Goal: Transaction & Acquisition: Purchase product/service

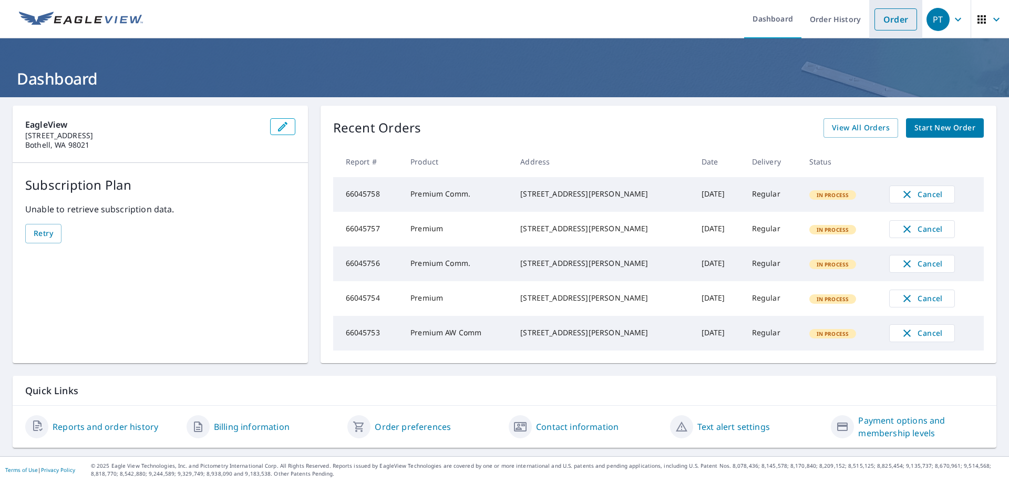
click at [895, 18] on link "Order" at bounding box center [896, 19] width 43 height 22
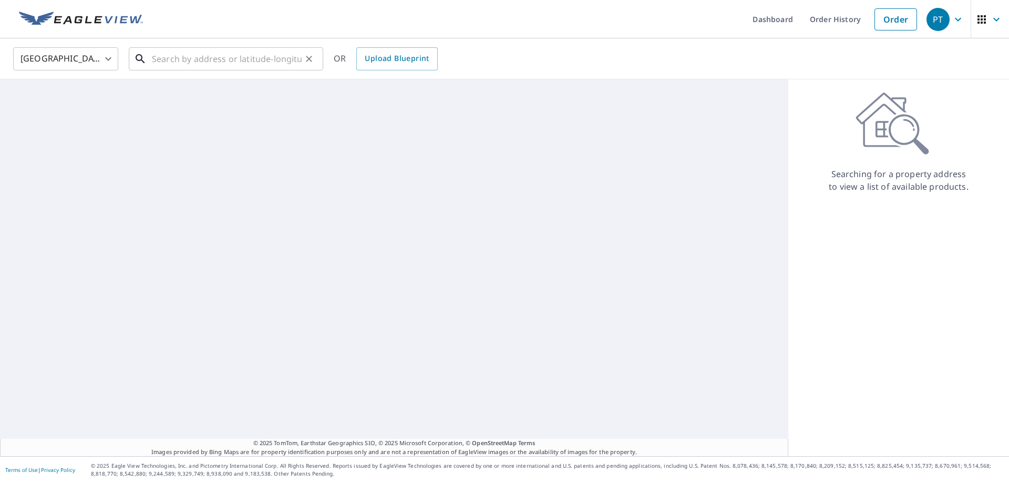
click at [222, 69] on input "text" at bounding box center [227, 58] width 150 height 29
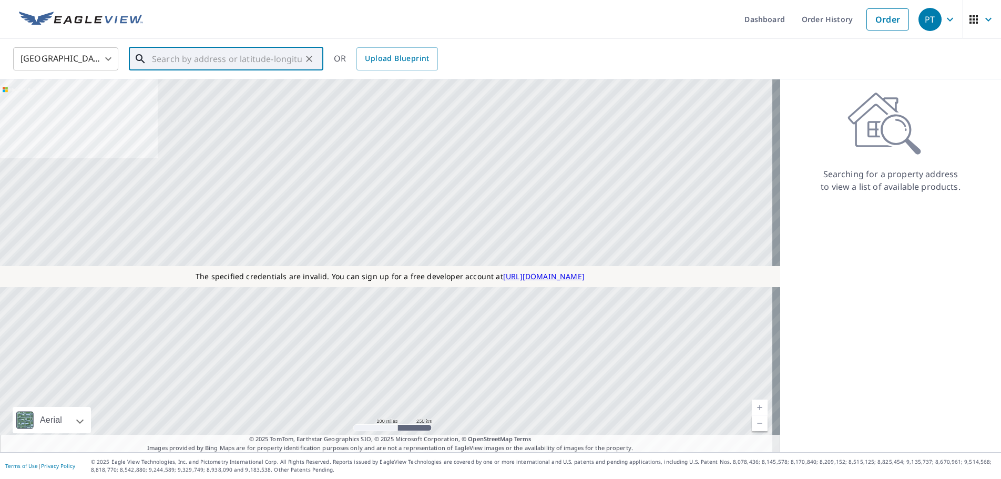
click at [195, 54] on input "text" at bounding box center [227, 58] width 150 height 29
paste input "125 Pugsley Ave, Bronx, NY, 10473"
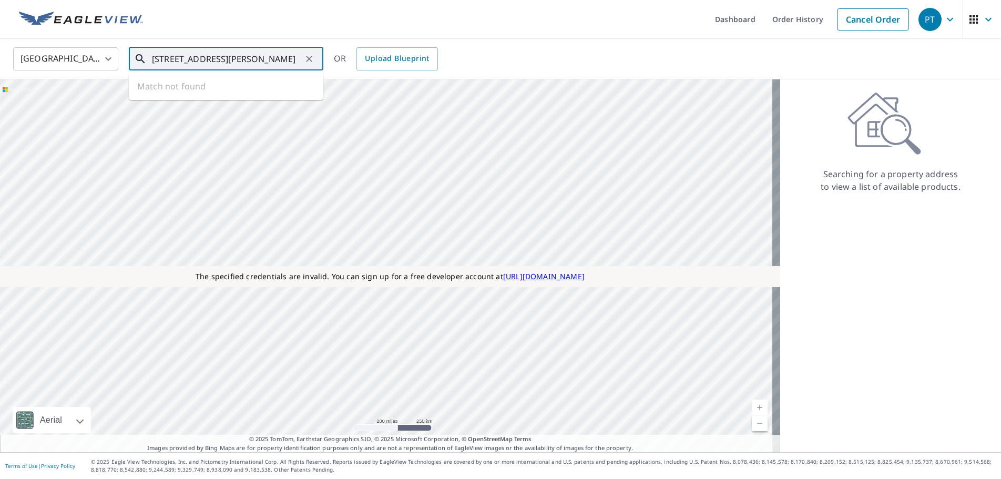
type input "125 Pugsley Ave, Bronx, NY, 10473"
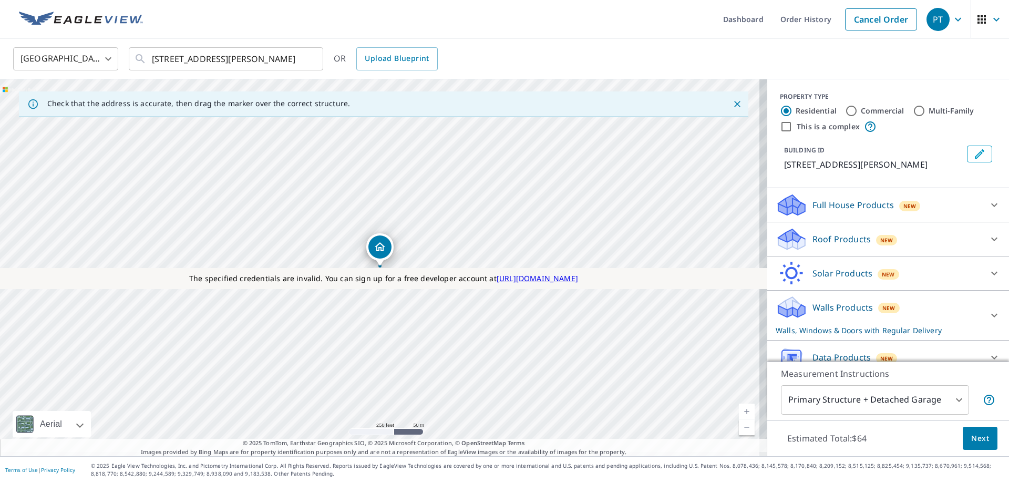
click at [833, 241] on p "Roof Products" at bounding box center [842, 239] width 58 height 13
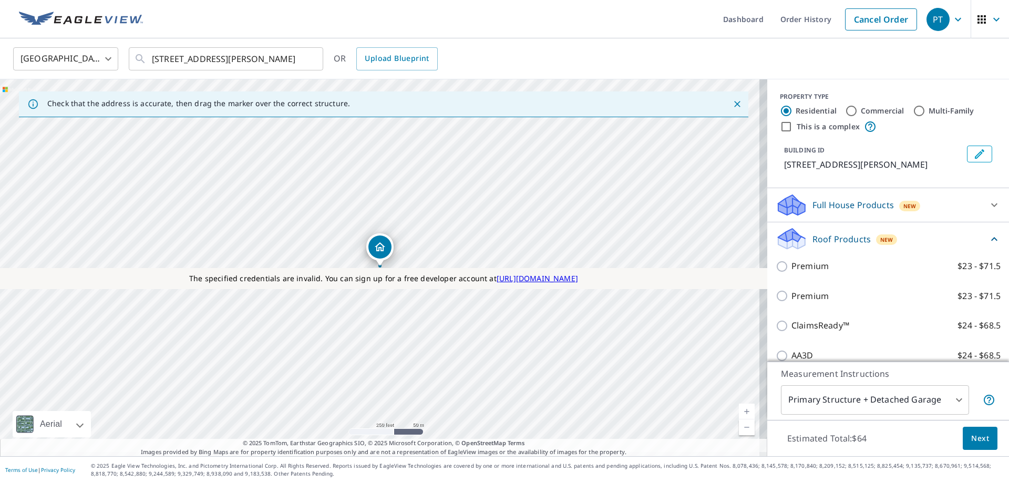
click at [889, 111] on label "Commercial" at bounding box center [883, 111] width 44 height 11
click at [858, 111] on input "Commercial" at bounding box center [851, 111] width 13 height 13
radio input "true"
type input "4"
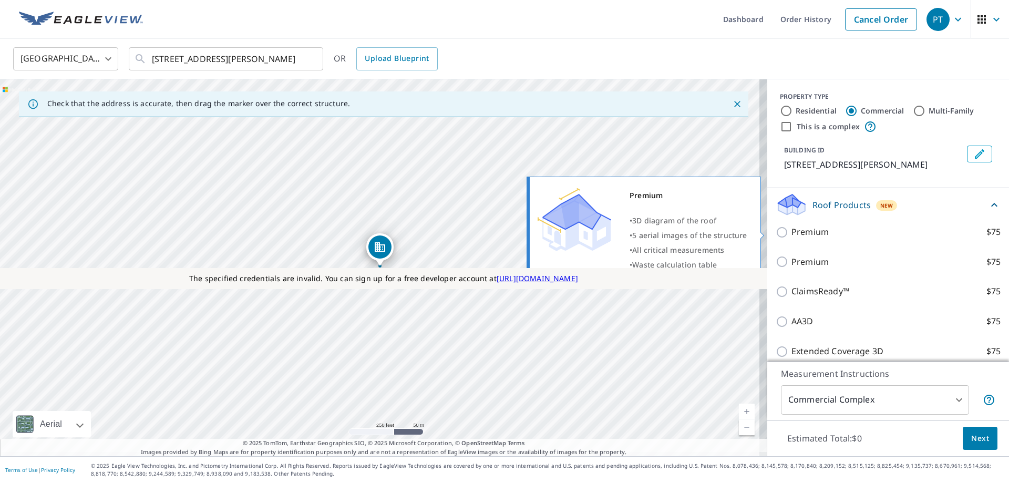
click at [840, 232] on label "Premium $75" at bounding box center [896, 232] width 209 height 13
click at [792, 232] on input "Premium $75" at bounding box center [784, 232] width 16 height 13
checkbox input "true"
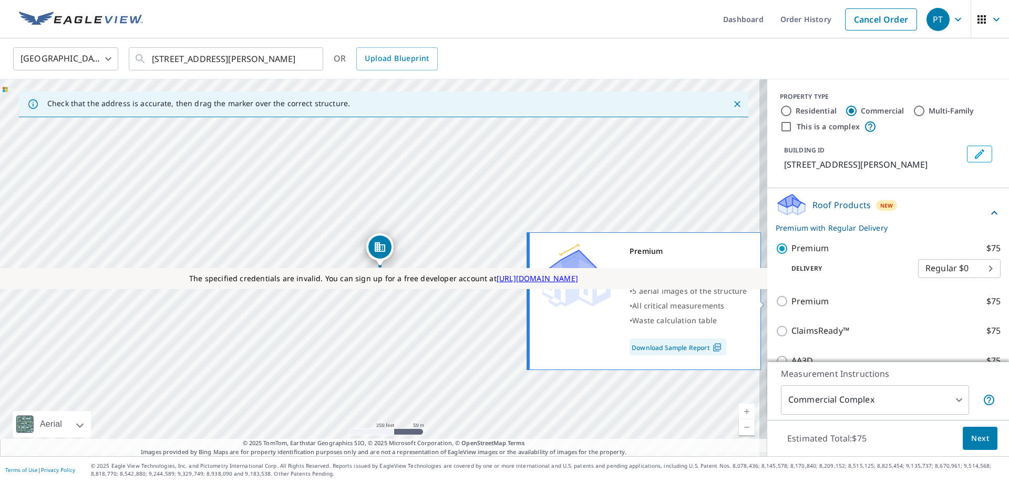
click at [840, 301] on label "Premium $75" at bounding box center [896, 301] width 209 height 13
click at [792, 301] on input "Premium $75" at bounding box center [784, 301] width 16 height 13
checkbox input "true"
checkbox input "false"
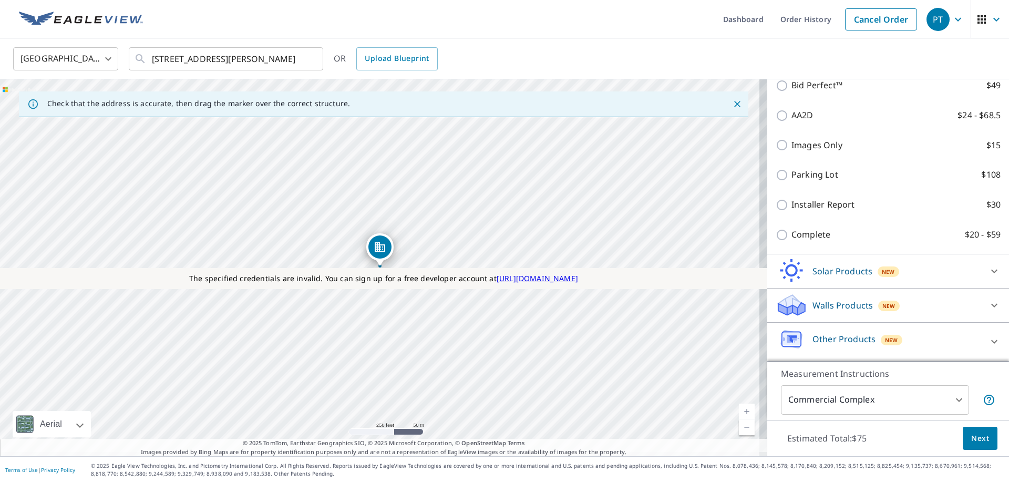
click at [840, 304] on p "Walls Products" at bounding box center [843, 305] width 60 height 13
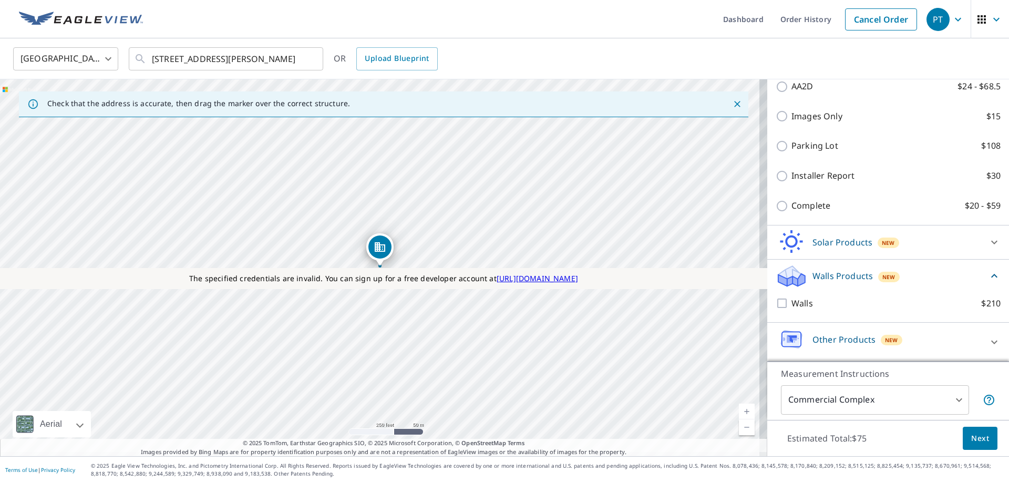
click at [812, 307] on label "Walls $210" at bounding box center [896, 303] width 209 height 13
click at [792, 307] on input "Walls $210" at bounding box center [784, 303] width 16 height 13
checkbox input "true"
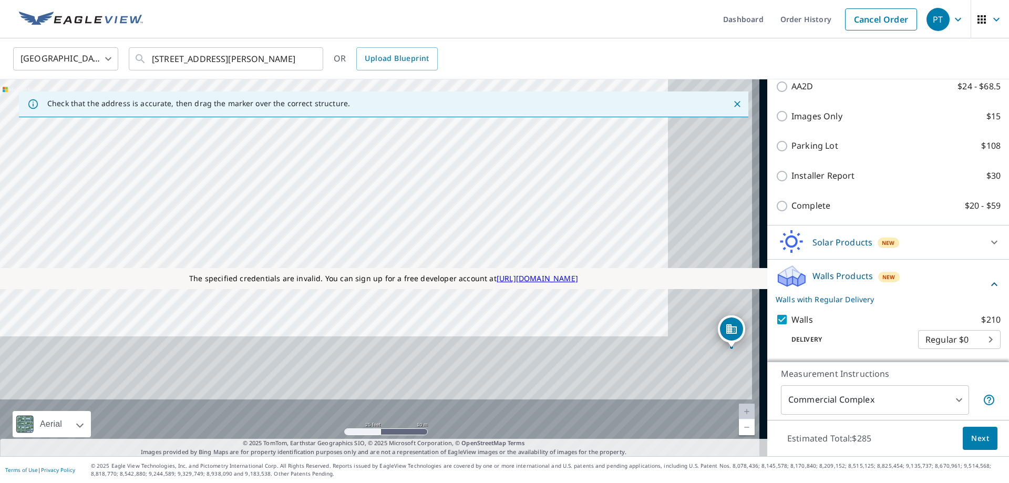
drag, startPoint x: 285, startPoint y: 141, endPoint x: 275, endPoint y: 127, distance: 17.1
click at [275, 127] on div "125 Pugsley Ave Bronx, NY 10473" at bounding box center [384, 267] width 768 height 377
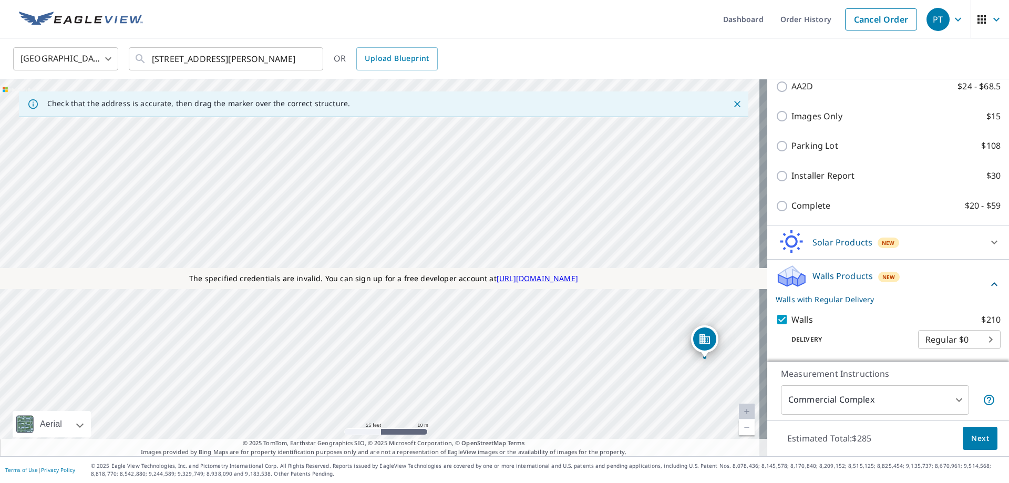
drag, startPoint x: 430, startPoint y: 281, endPoint x: 388, endPoint y: 282, distance: 41.5
click at [388, 282] on div "The specified credentials are invalid. You can sign up for a free developer acc…" at bounding box center [384, 267] width 768 height 377
click at [472, 309] on div "125 Pugsley Ave Bronx, NY 10473" at bounding box center [384, 267] width 768 height 377
click at [607, 320] on div "125 Pugsley Ave Bronx, NY 10473" at bounding box center [384, 267] width 768 height 377
click at [351, 183] on div "125 Pugsley Ave Bronx, NY 10473" at bounding box center [384, 267] width 768 height 377
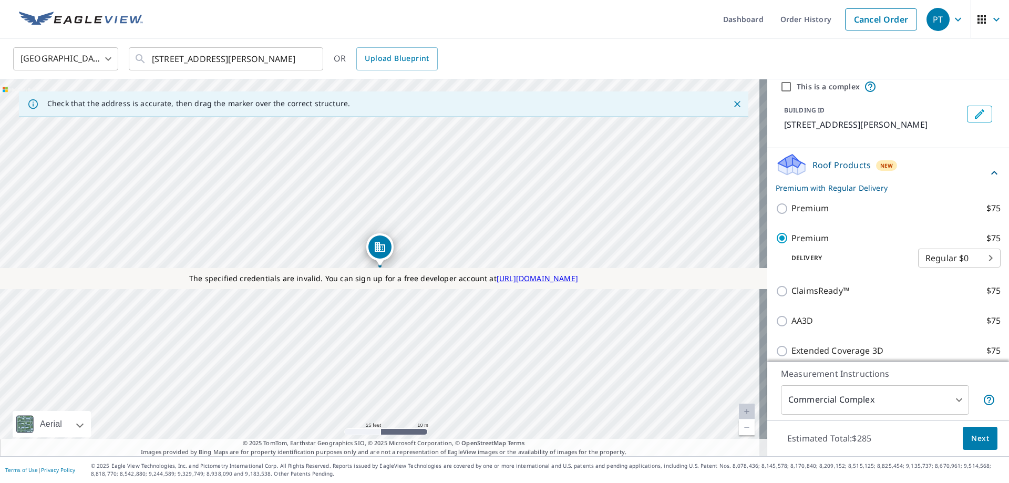
scroll to position [0, 0]
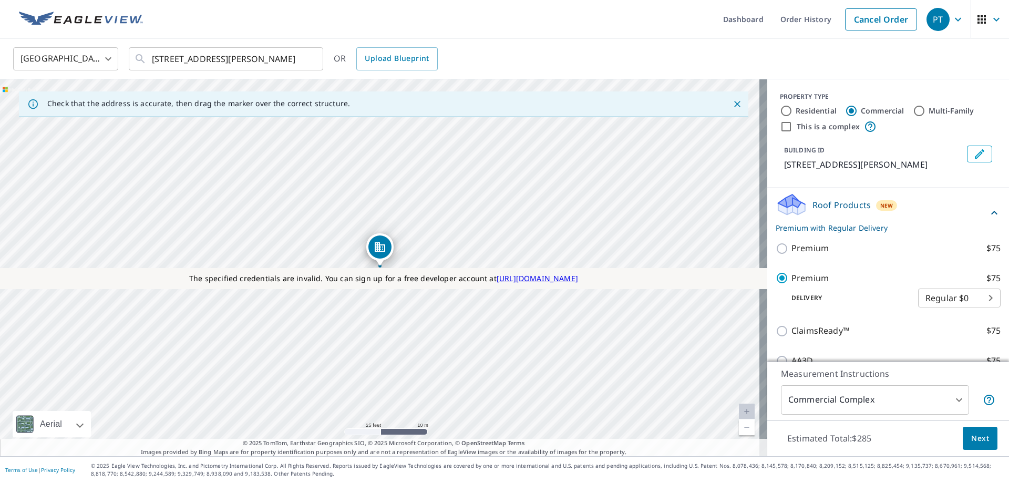
click at [815, 137] on div "PROPERTY TYPE Residential Commercial Multi-Family This is a complex BUILDING ID…" at bounding box center [889, 133] width 242 height 109
click at [814, 133] on div "PROPERTY TYPE Residential Commercial Multi-Family This is a complex BUILDING ID…" at bounding box center [889, 133] width 242 height 109
click at [780, 124] on input "This is a complex" at bounding box center [786, 126] width 13 height 13
checkbox input "true"
checkbox input "false"
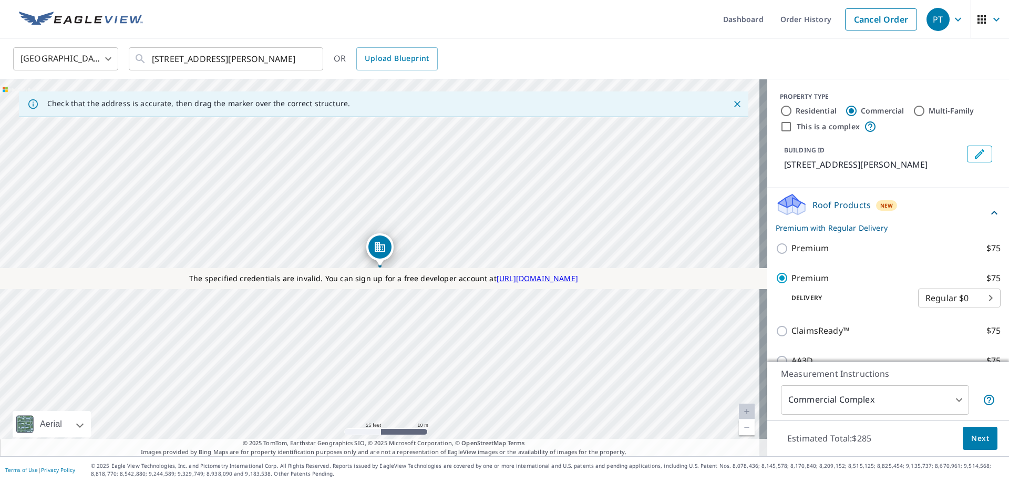
checkbox input "false"
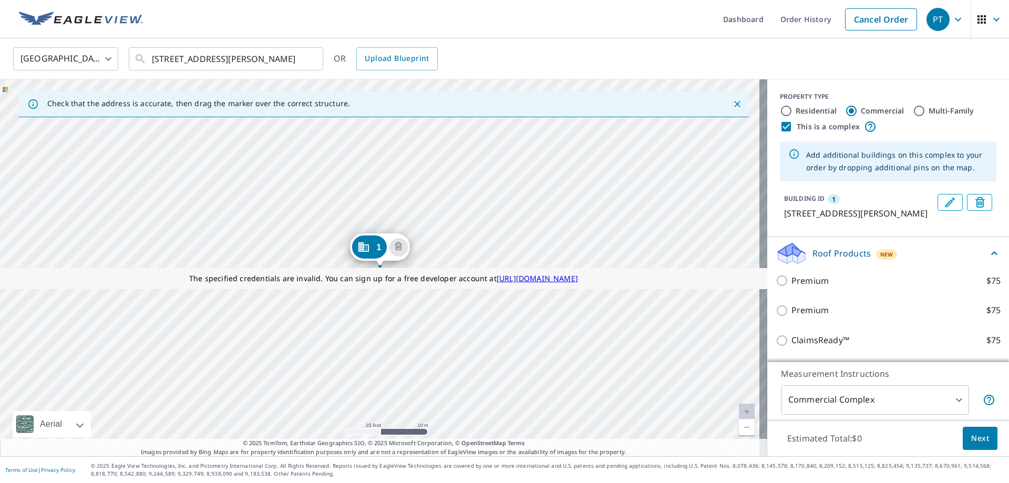
click at [363, 191] on div "1 125 Pugsley Ave Bronx, NY 10473" at bounding box center [384, 267] width 768 height 377
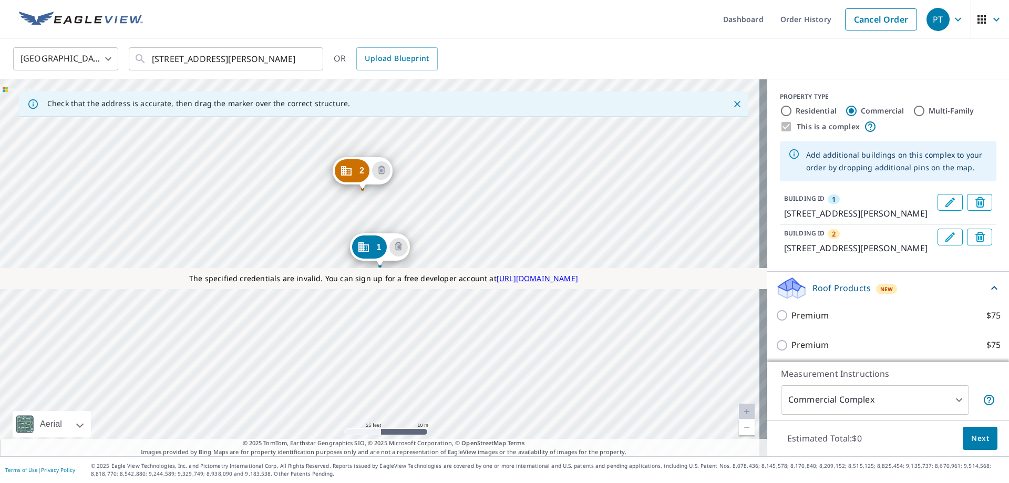
click at [946, 203] on icon "Edit building 1" at bounding box center [950, 202] width 9 height 9
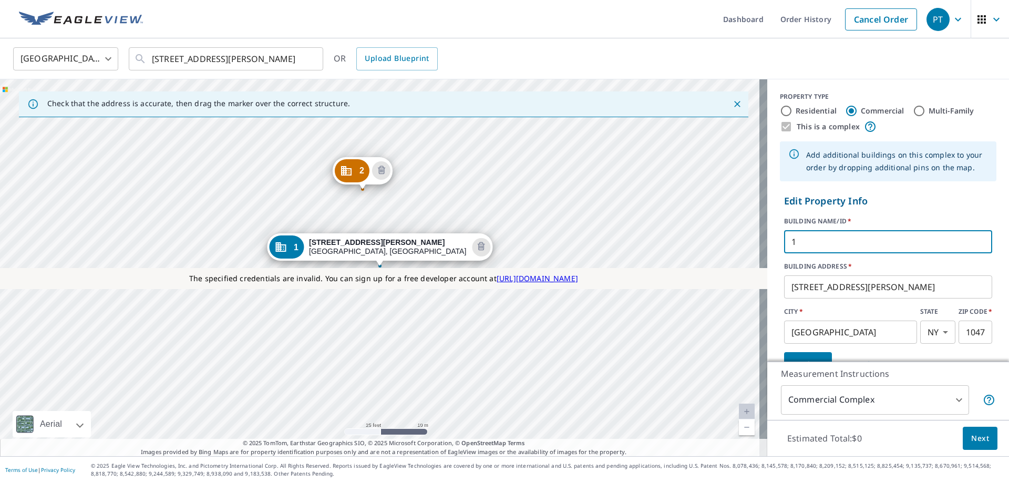
click at [785, 243] on input "1" at bounding box center [888, 241] width 208 height 29
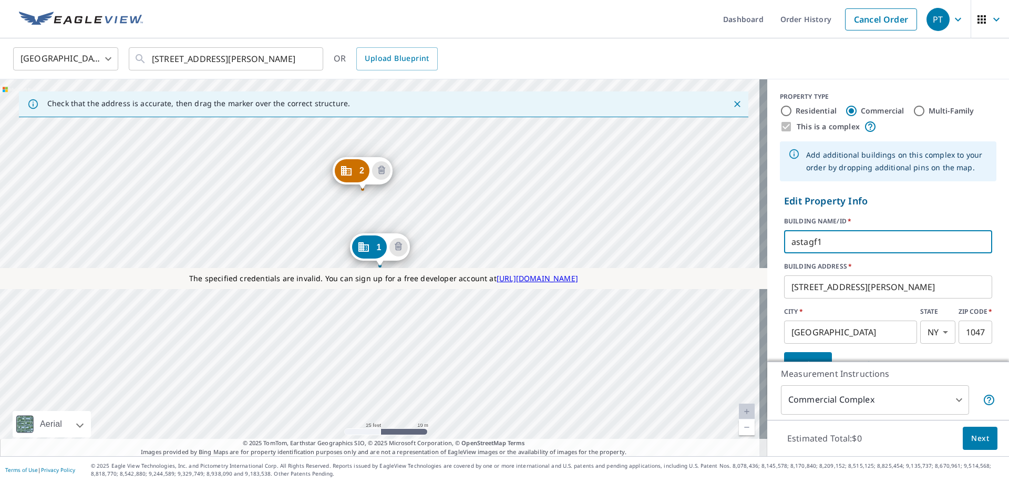
click at [785, 243] on input "astagf1" at bounding box center [888, 241] width 208 height 29
type input "astagf1"
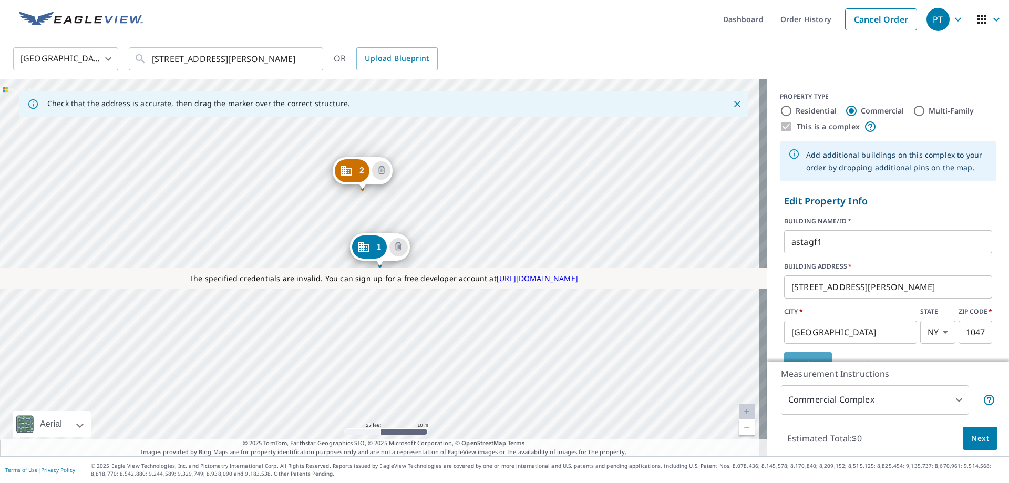
click at [808, 357] on button "Update" at bounding box center [808, 364] width 48 height 25
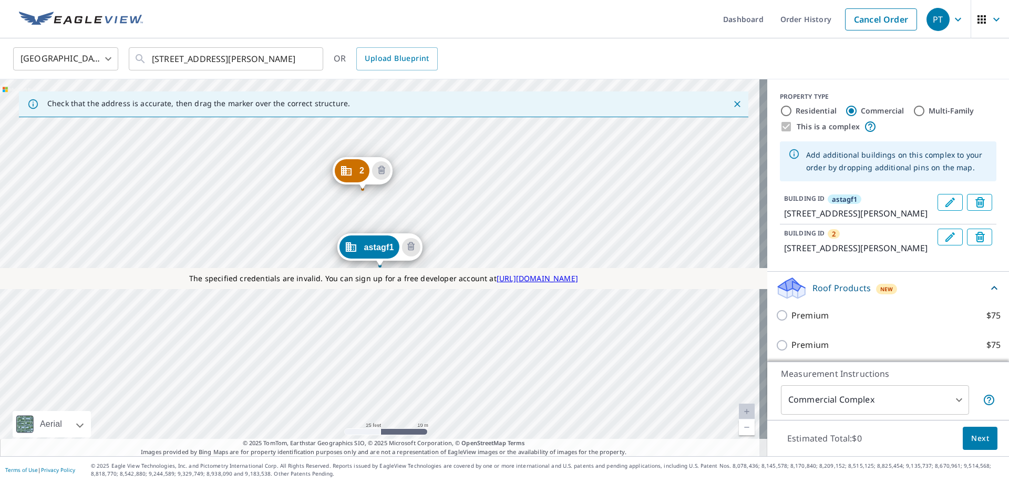
click at [944, 237] on icon "Edit building 2" at bounding box center [950, 237] width 13 height 13
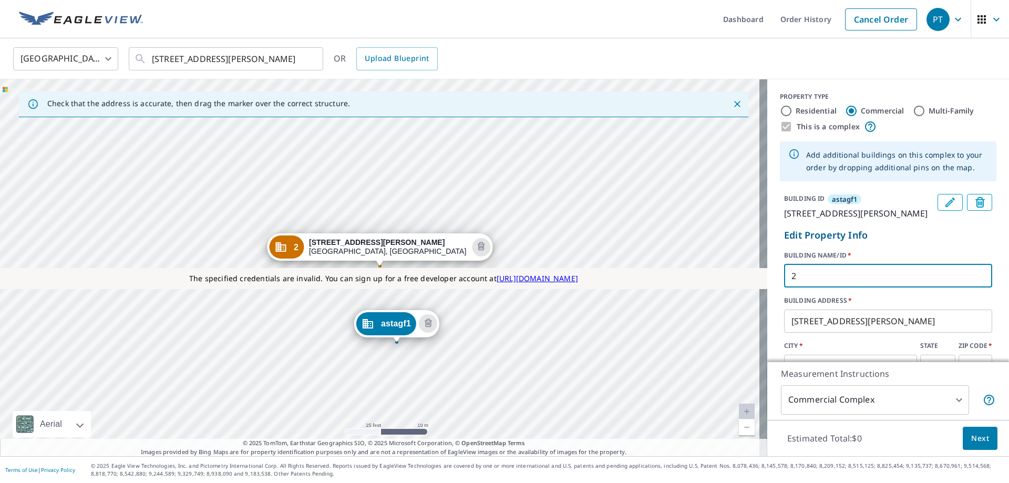
click at [784, 266] on input "2" at bounding box center [888, 275] width 208 height 29
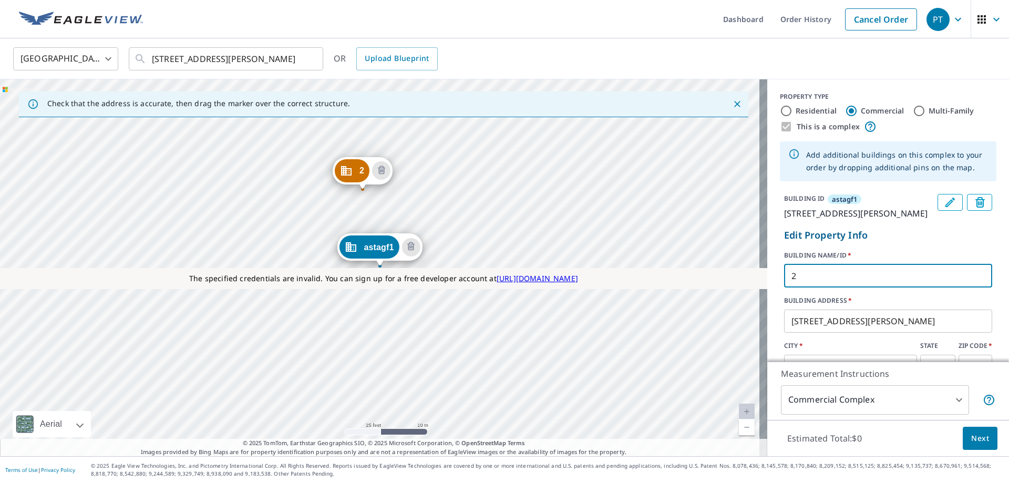
paste input "astagf"
type input "astagf2"
click at [921, 344] on label "STATE" at bounding box center [938, 345] width 35 height 9
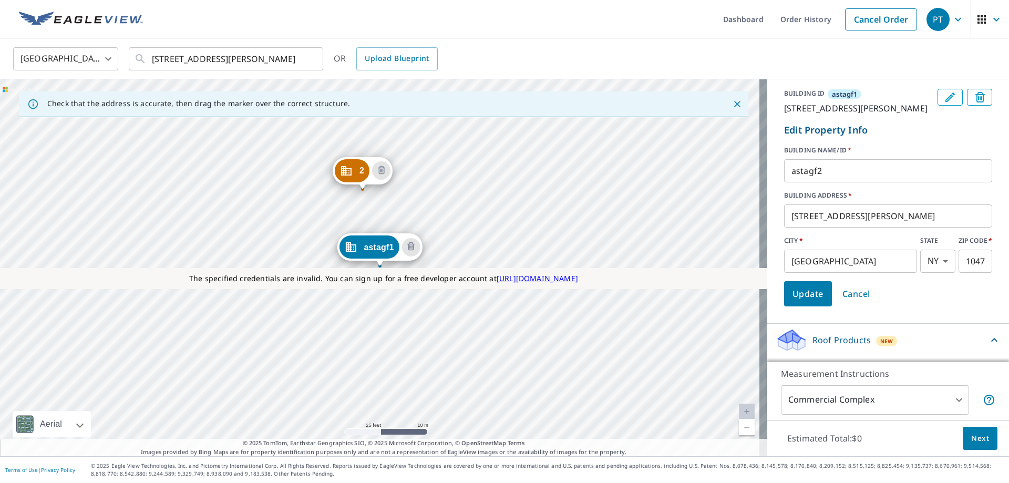
click at [793, 295] on span "Update" at bounding box center [808, 294] width 31 height 15
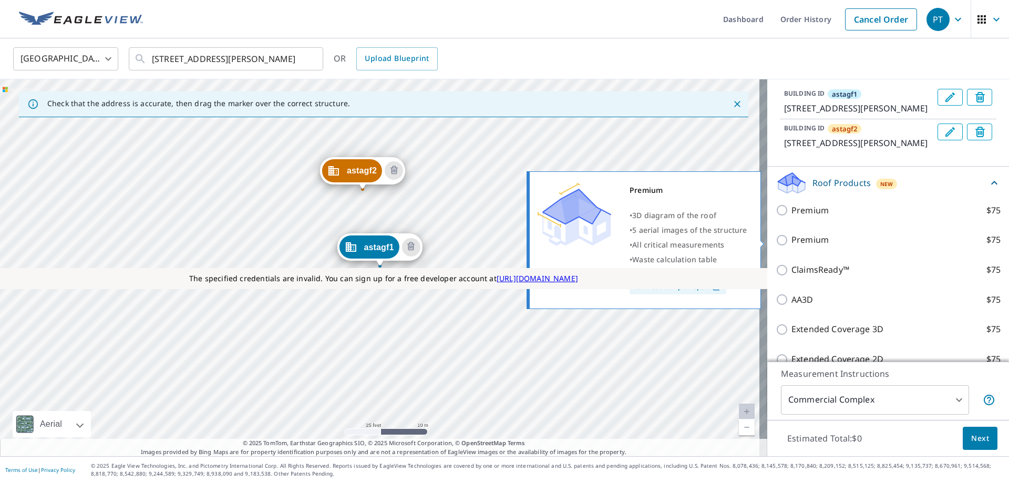
click at [853, 236] on label "Premium $75" at bounding box center [896, 239] width 209 height 13
click at [792, 236] on input "Premium $75" at bounding box center [784, 240] width 16 height 13
checkbox input "true"
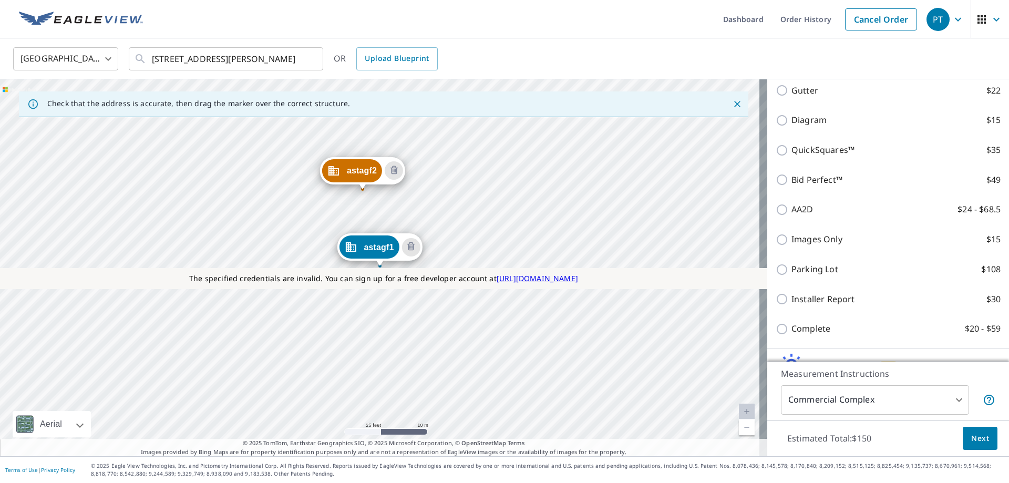
scroll to position [597, 0]
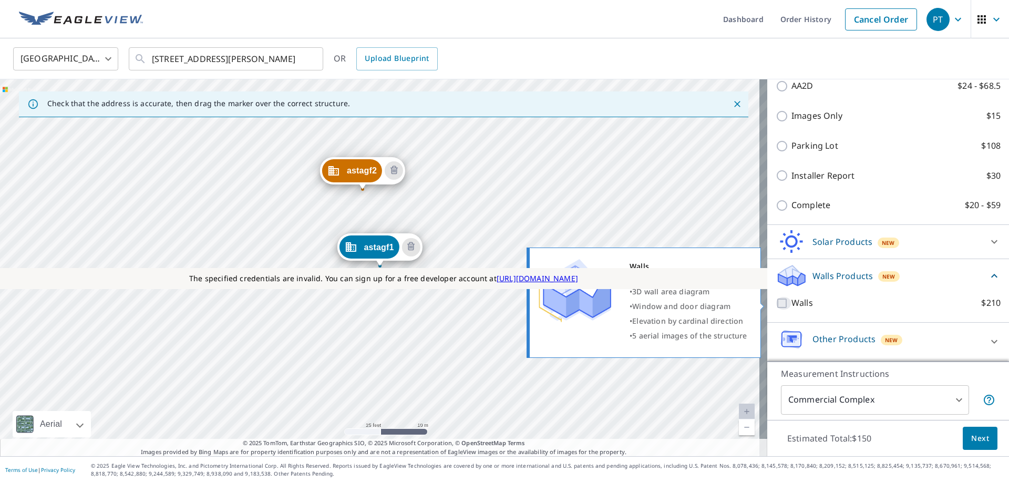
click at [782, 305] on input "Walls $210" at bounding box center [784, 303] width 16 height 13
checkbox input "true"
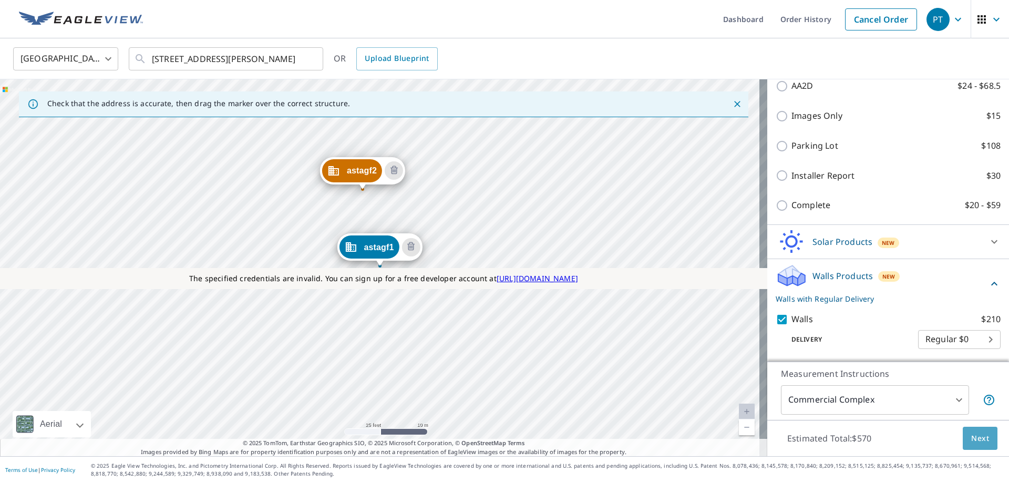
click at [974, 427] on button "Next" at bounding box center [980, 439] width 35 height 24
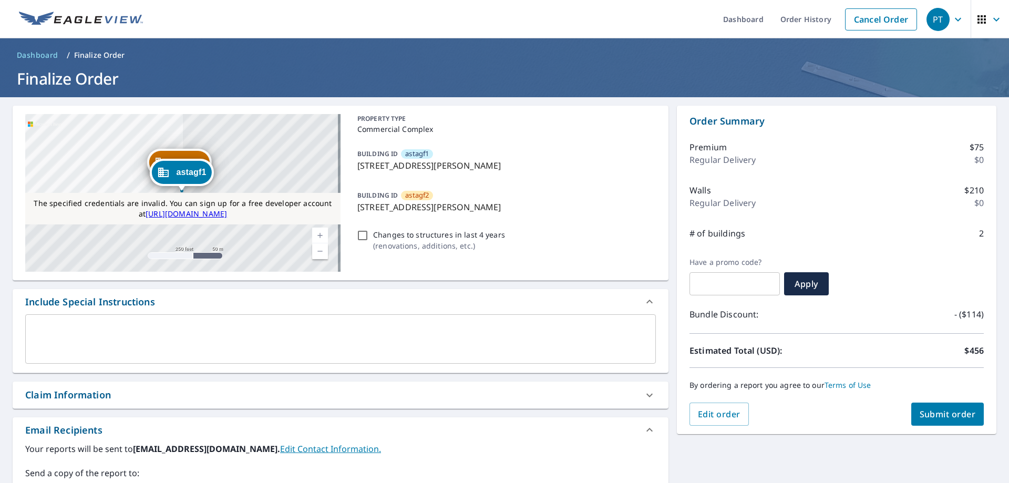
click at [939, 406] on button "Submit order" at bounding box center [948, 414] width 73 height 23
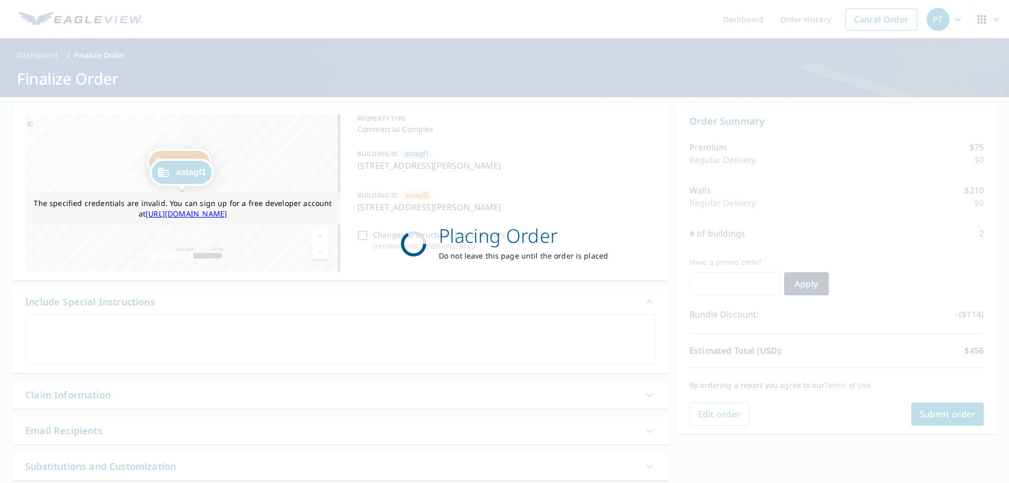
checkbox input "true"
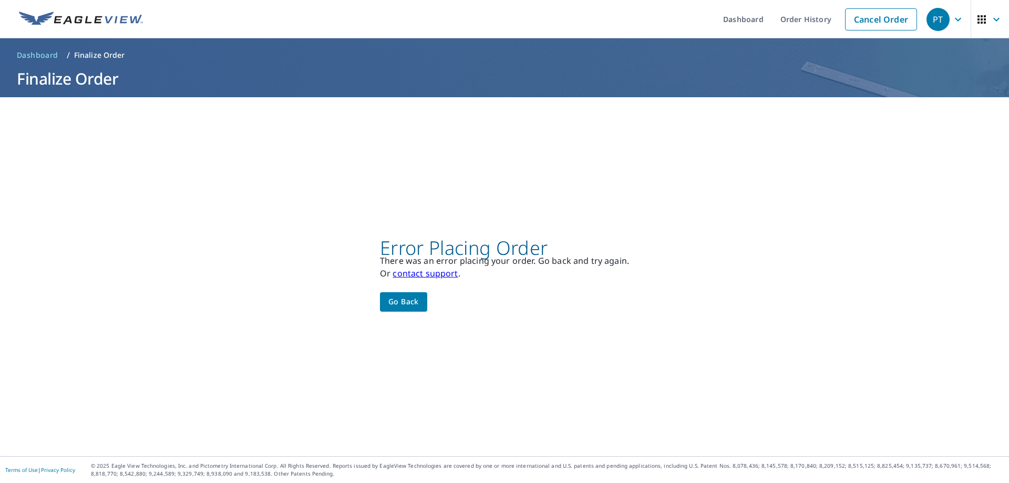
click at [445, 277] on link "contact support" at bounding box center [425, 274] width 65 height 12
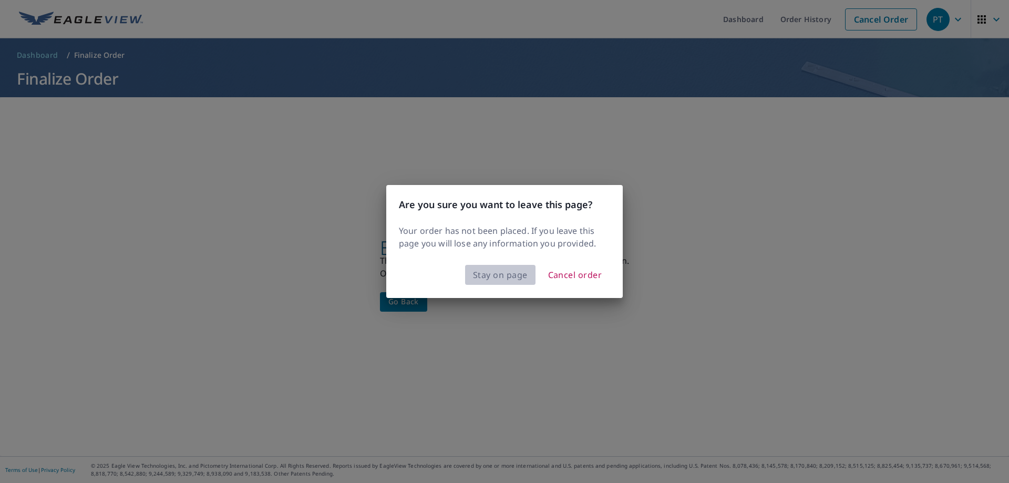
click at [498, 280] on span "Stay on page" at bounding box center [500, 275] width 55 height 15
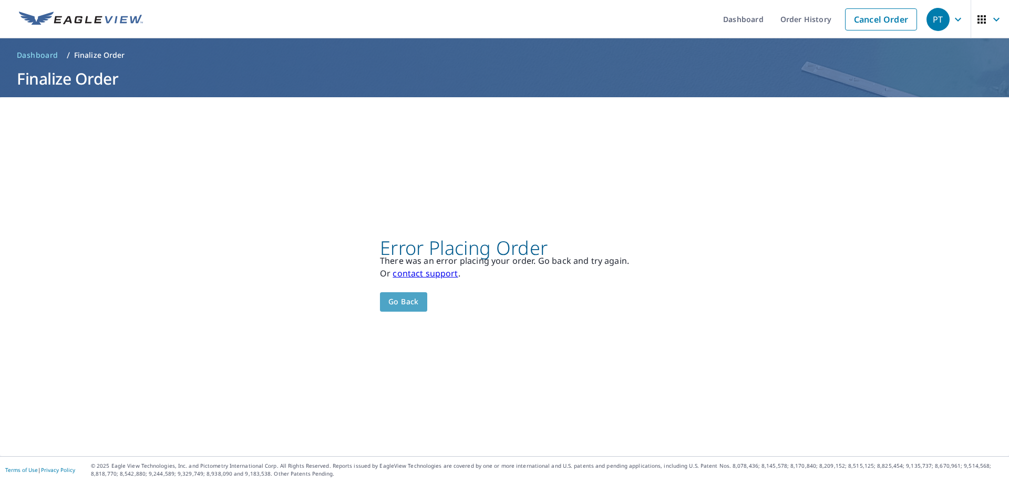
click at [405, 302] on span "Go back" at bounding box center [404, 301] width 30 height 13
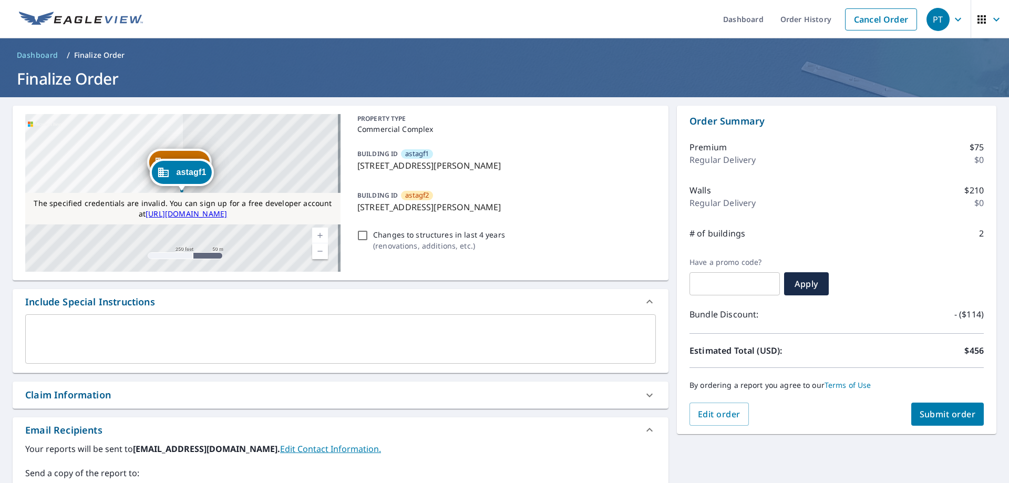
drag, startPoint x: 502, startPoint y: 170, endPoint x: 354, endPoint y: 160, distance: 147.6
click at [358, 160] on p "125 Pugsley Ave, Bronx, NY, 10473" at bounding box center [505, 165] width 294 height 13
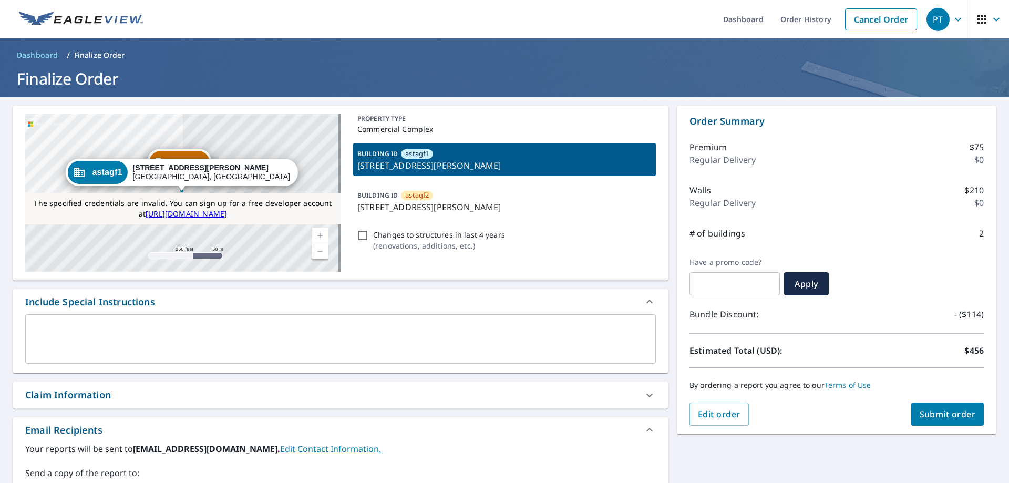
copy p "125 Pugsley Ave, Bronx, NY, 10473"
click at [475, 169] on p "125 Pugsley Ave, Bronx, NY, 10473" at bounding box center [505, 165] width 294 height 13
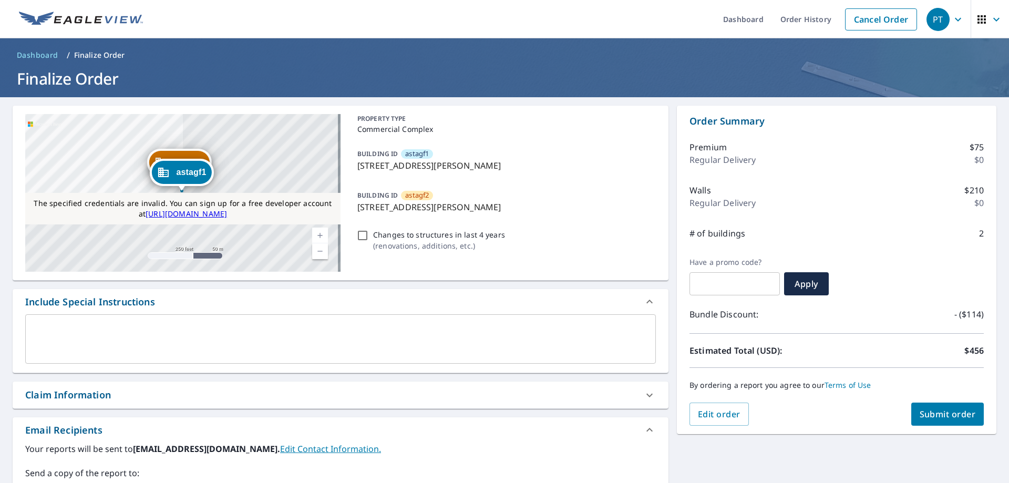
drag, startPoint x: 493, startPoint y: 167, endPoint x: 355, endPoint y: 168, distance: 137.2
click at [358, 168] on p "125 Pugsley Ave, Bronx, NY, 10473" at bounding box center [505, 165] width 294 height 13
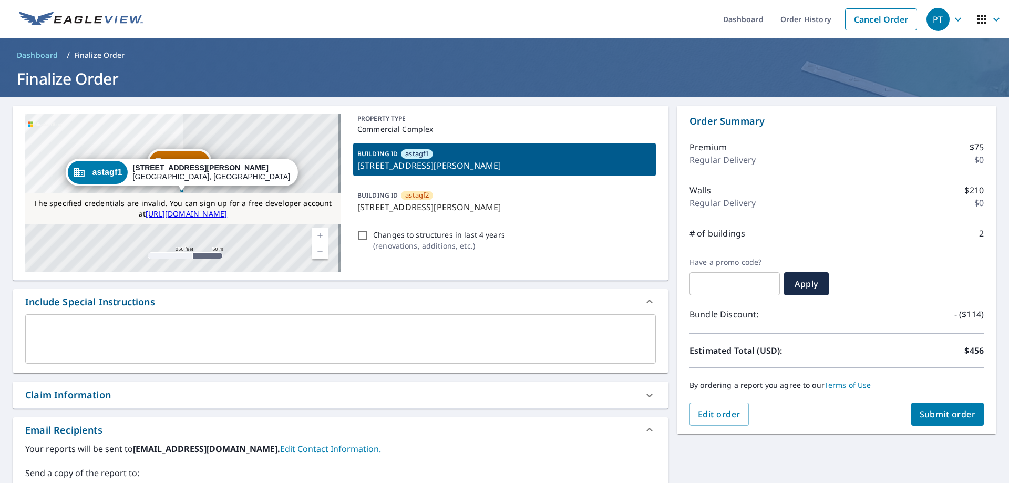
copy p "125 Pugsley Ave, Bronx, NY, 10473"
click at [571, 180] on div "PROPERTY TYPE Commercial Complex BUILDING ID astagf1 125 Pugsley Ave, Bronx, NY…" at bounding box center [504, 193] width 303 height 158
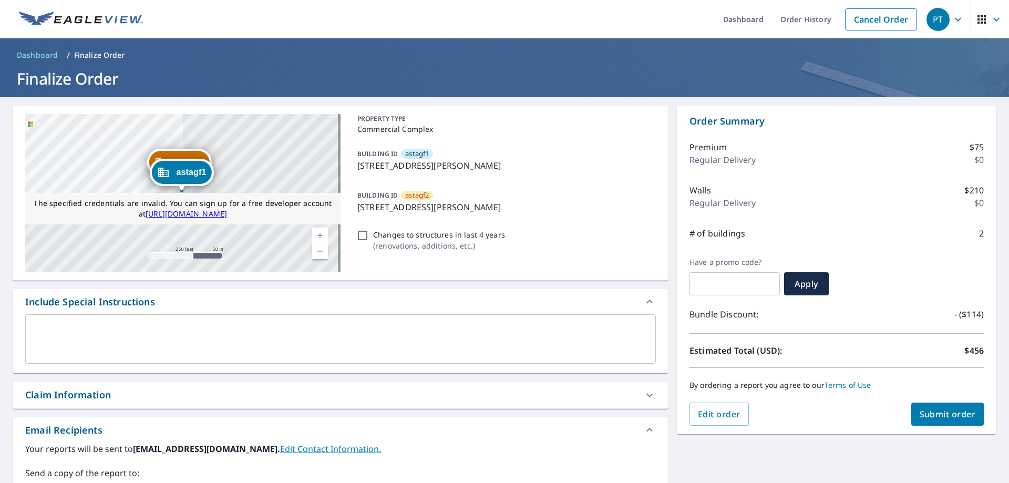
drag, startPoint x: 505, startPoint y: 157, endPoint x: 532, endPoint y: 174, distance: 31.8
click at [532, 174] on div "BUILDING ID astagf1 125 Pugsley Ave, Bronx, NY, 10473" at bounding box center [504, 159] width 303 height 33
checkbox input "true"
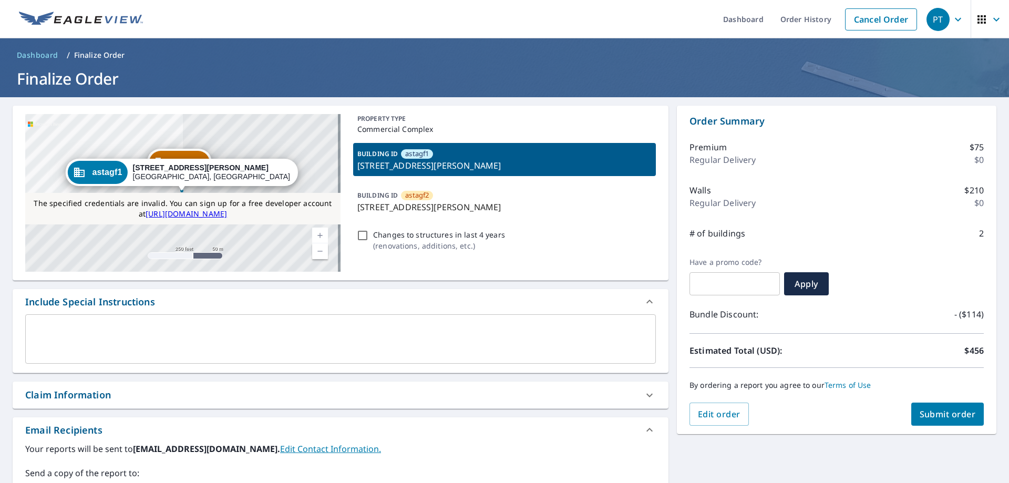
copy div "125 Pugsley Ave, Bronx, NY, 10473"
click at [937, 13] on div "PT" at bounding box center [938, 19] width 23 height 23
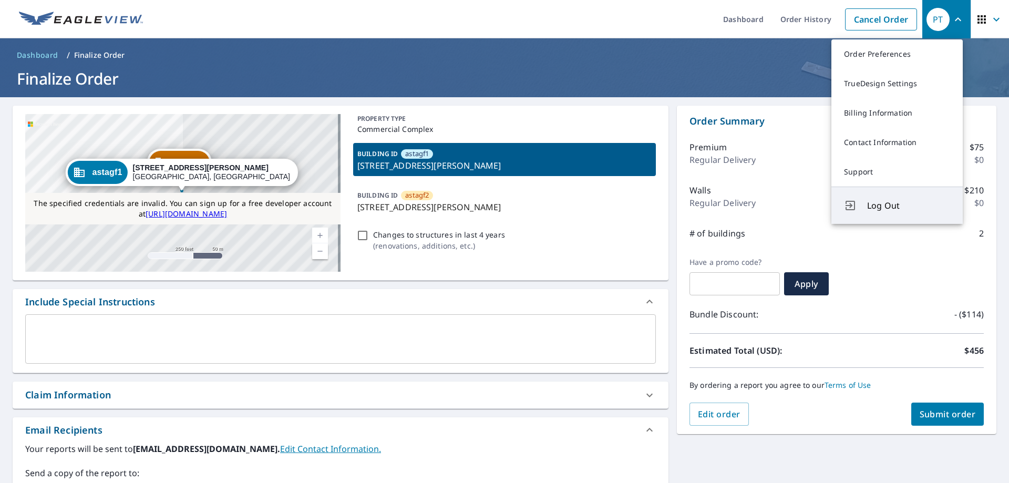
click at [871, 197] on button "Log Out" at bounding box center [897, 205] width 131 height 37
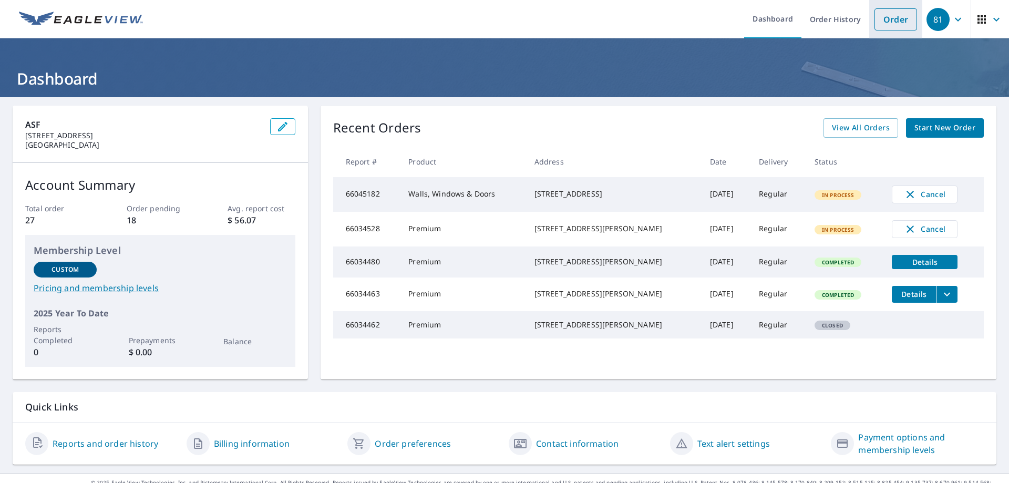
click at [892, 11] on link "Order" at bounding box center [896, 19] width 43 height 22
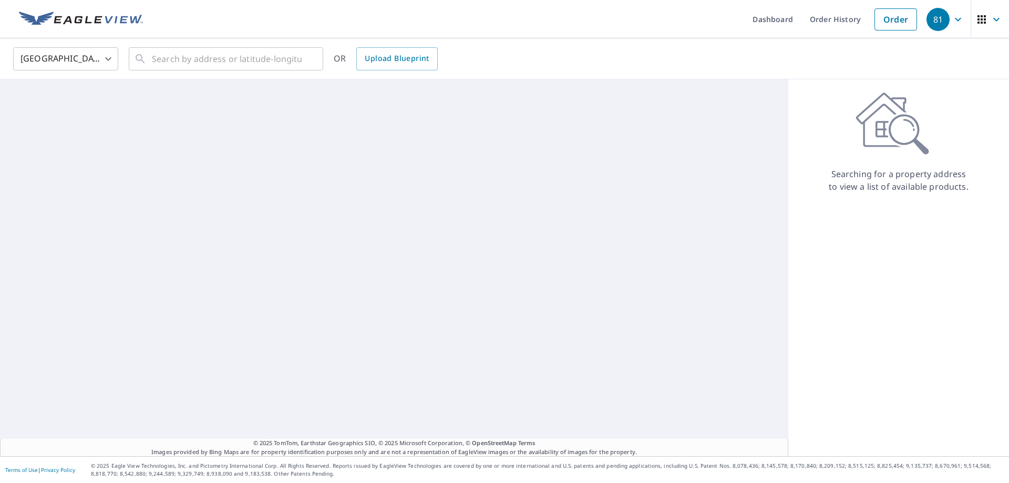
click at [212, 27] on ul "Dashboard Order History Order" at bounding box center [535, 19] width 773 height 38
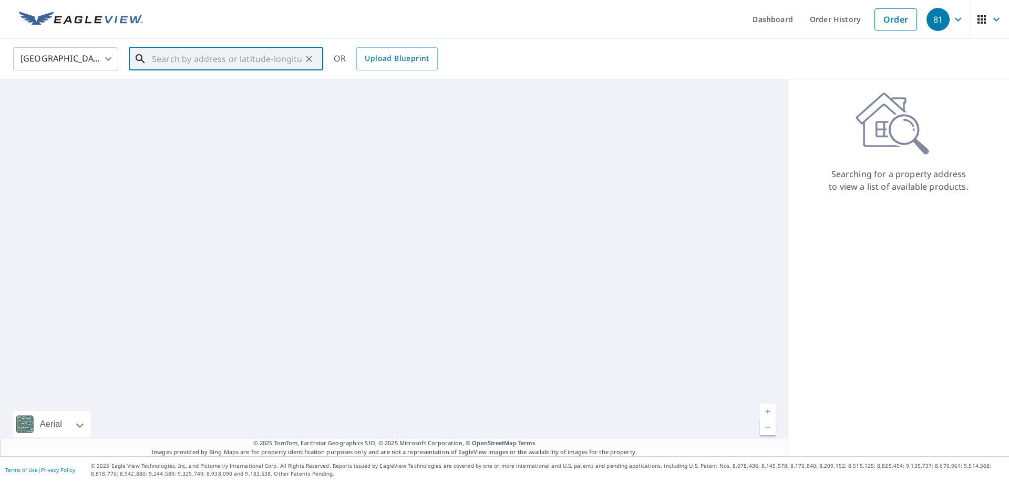
click at [211, 56] on input "text" at bounding box center [227, 58] width 150 height 29
paste input "Stageuser081myev@mailinator.com"
type input "Stageuser081myev@mailinator.com"
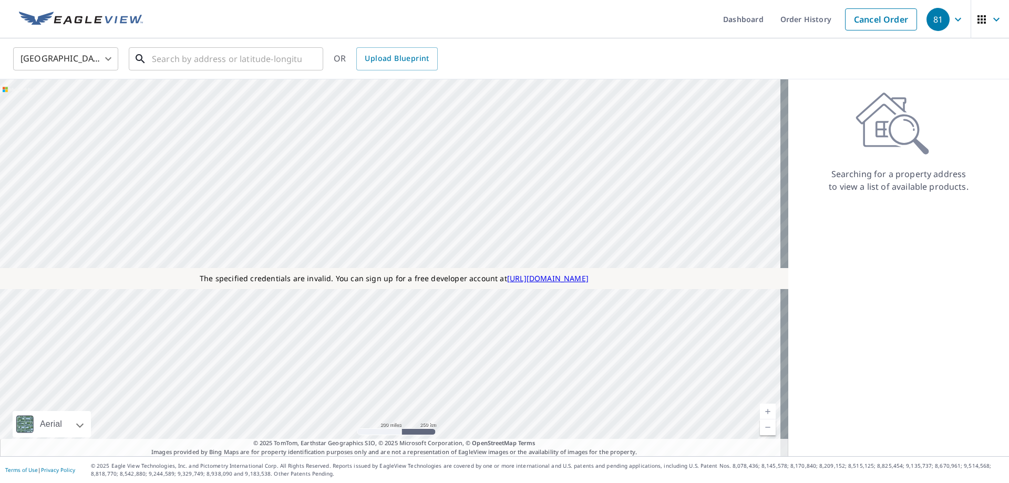
click at [237, 58] on input "text" at bounding box center [227, 58] width 150 height 29
click at [250, 59] on input "text" at bounding box center [227, 58] width 150 height 29
paste input "125 Pugsley Ave Bronx, NY 10473"
type input "125 Pugsley Ave Bronx, NY 10473"
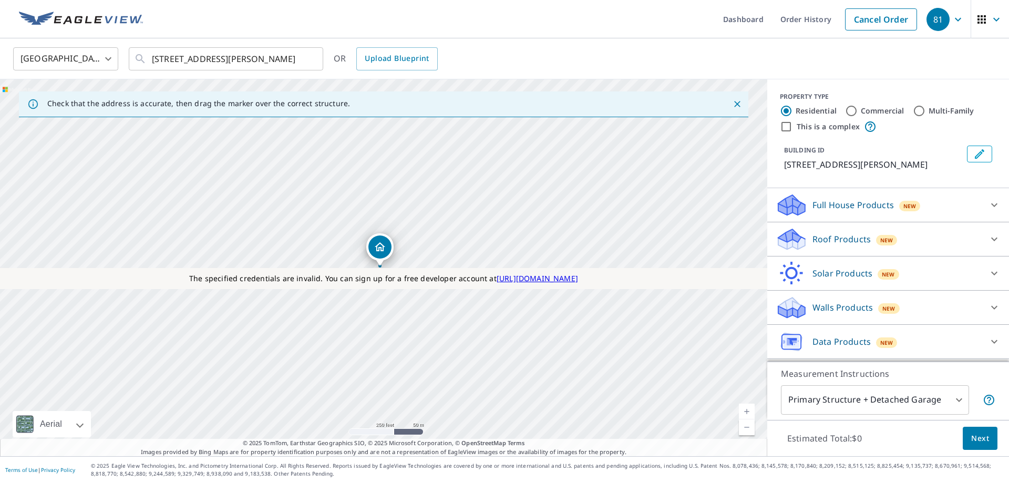
click at [886, 114] on label "Commercial" at bounding box center [883, 111] width 44 height 11
click at [858, 114] on input "Commercial" at bounding box center [851, 111] width 13 height 13
radio input "true"
type input "4"
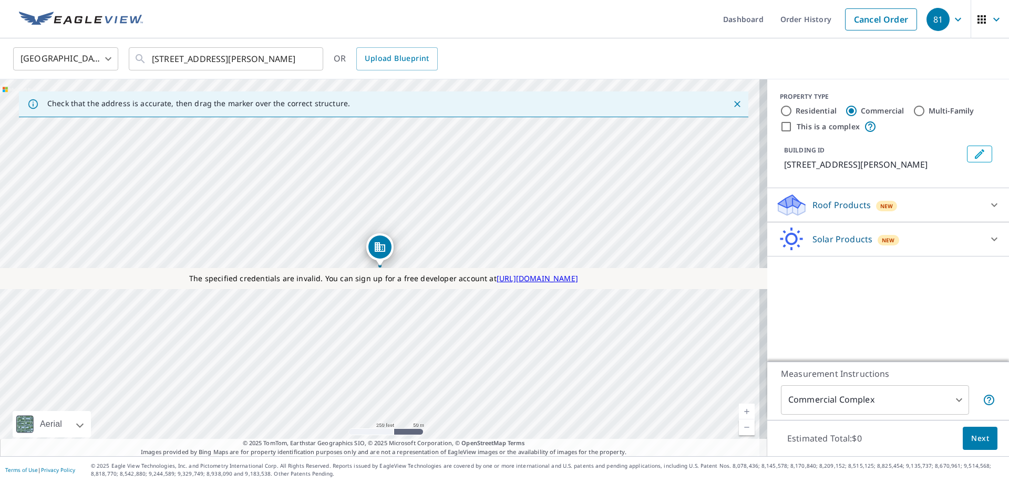
click at [788, 125] on div "This is a complex" at bounding box center [888, 126] width 217 height 13
click at [783, 125] on input "This is a complex" at bounding box center [786, 126] width 13 height 13
checkbox input "true"
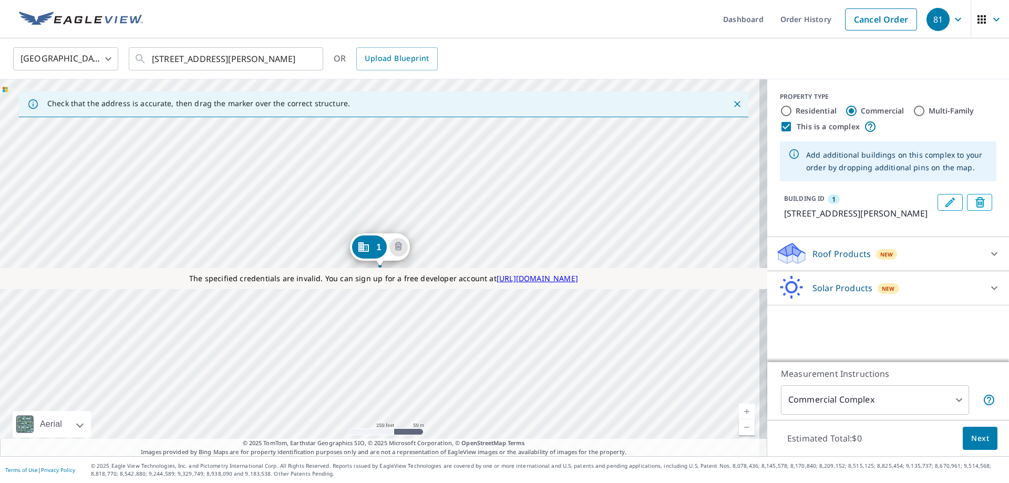
click at [934, 32] on button "81" at bounding box center [947, 19] width 48 height 38
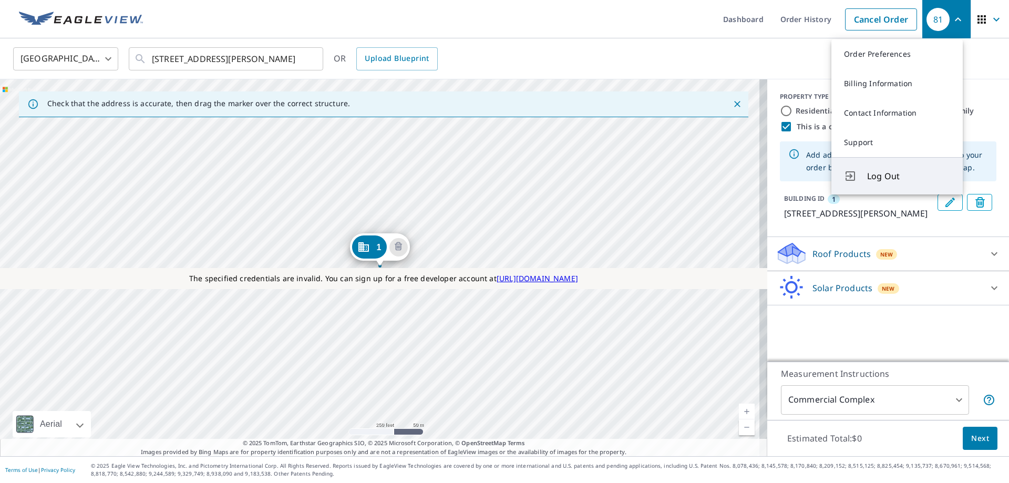
click at [907, 169] on button "Log Out" at bounding box center [897, 175] width 131 height 37
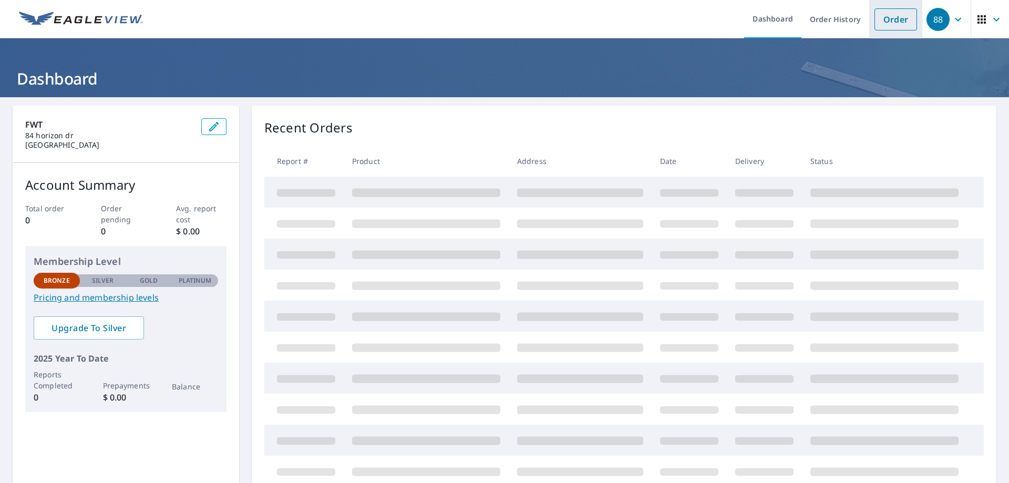
click at [897, 26] on link "Order" at bounding box center [896, 19] width 43 height 22
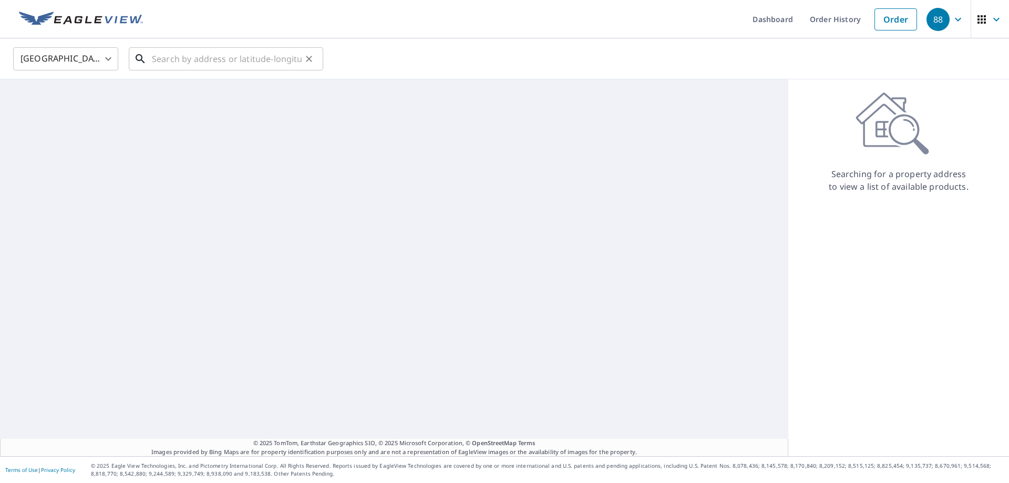
click at [278, 57] on input "text" at bounding box center [227, 58] width 150 height 29
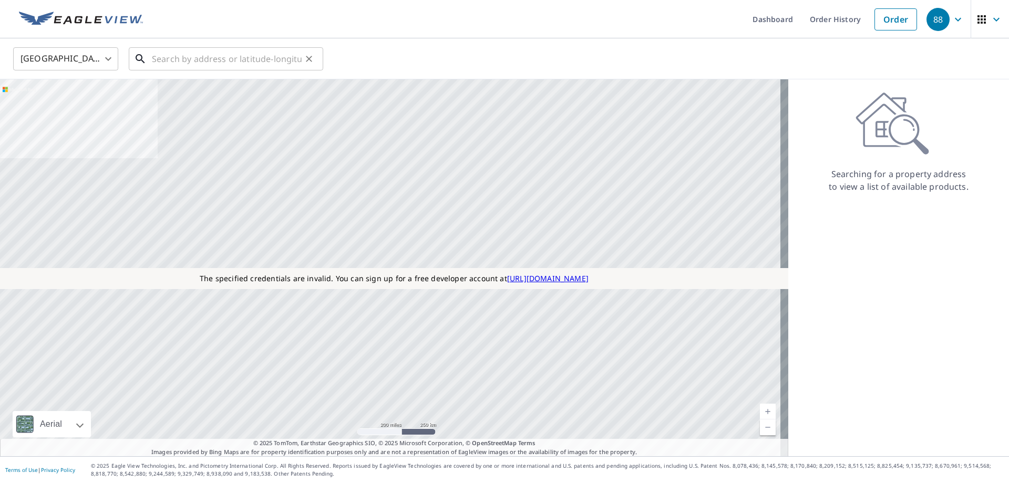
click at [185, 49] on input "text" at bounding box center [227, 58] width 150 height 29
click at [239, 60] on input "text" at bounding box center [227, 58] width 150 height 29
paste input "[STREET_ADDRESS]"
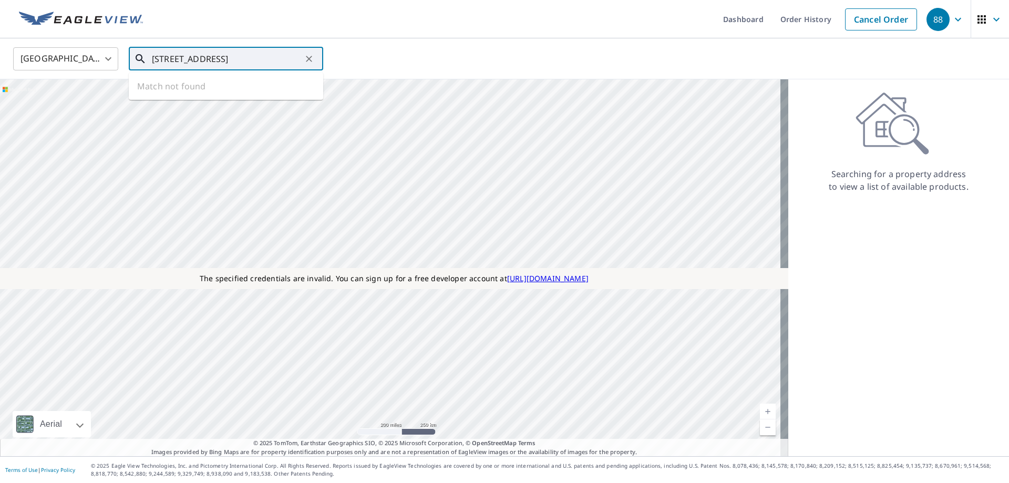
scroll to position [0, 21]
type input "[STREET_ADDRESS]"
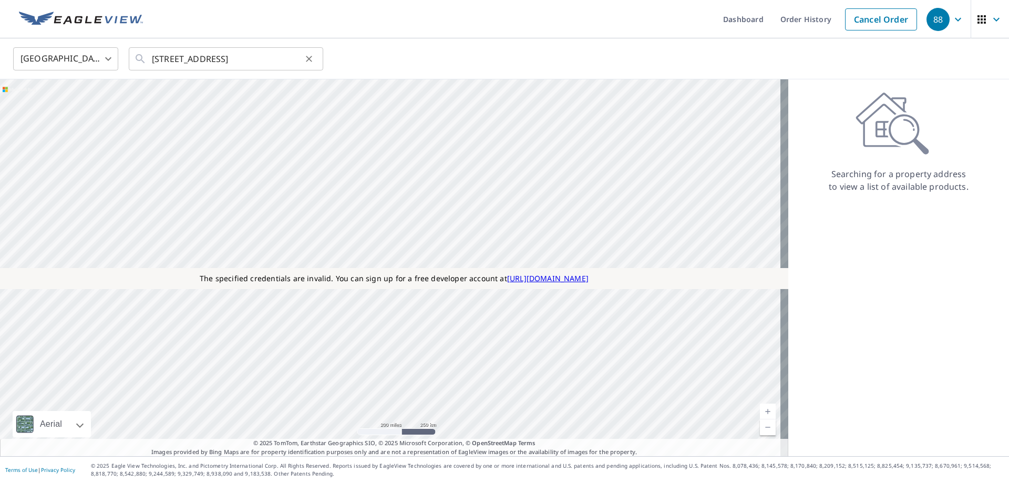
scroll to position [0, 0]
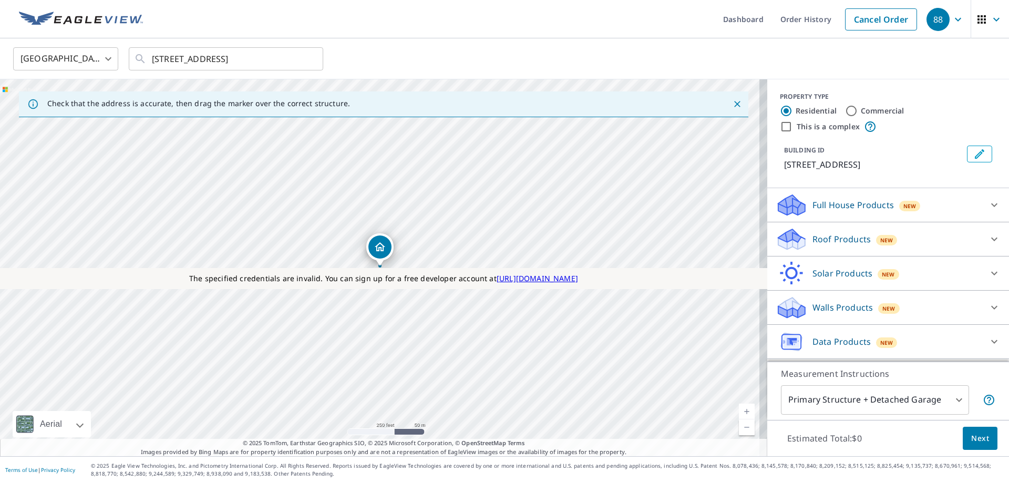
click at [828, 126] on label "This is a complex" at bounding box center [828, 126] width 63 height 11
click at [793, 126] on input "This is a complex" at bounding box center [786, 126] width 13 height 13
checkbox input "true"
radio input "false"
radio input "true"
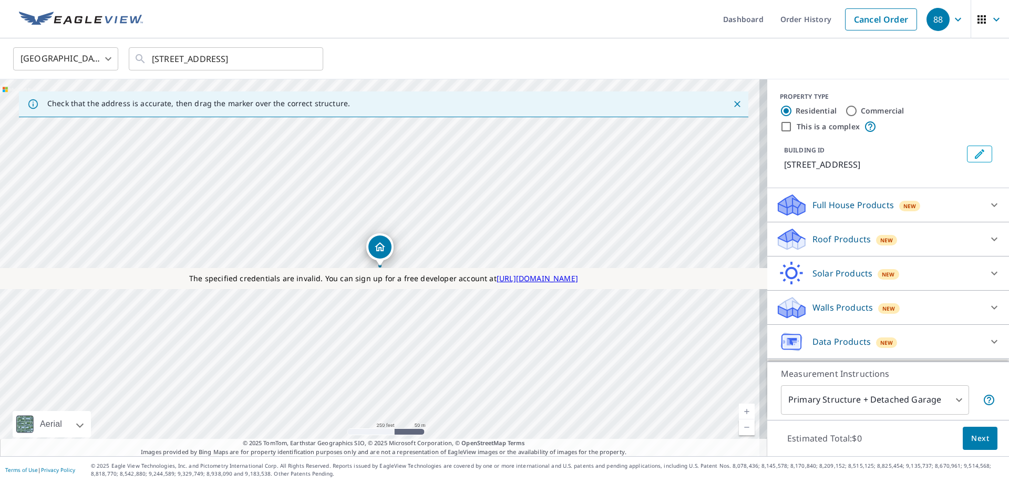
type input "4"
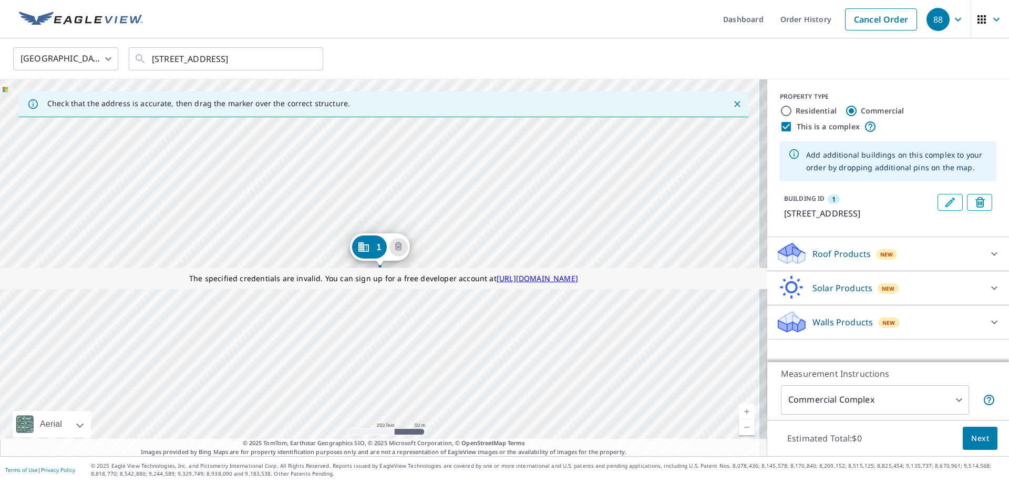
click at [813, 260] on p "Roof Products" at bounding box center [842, 254] width 58 height 13
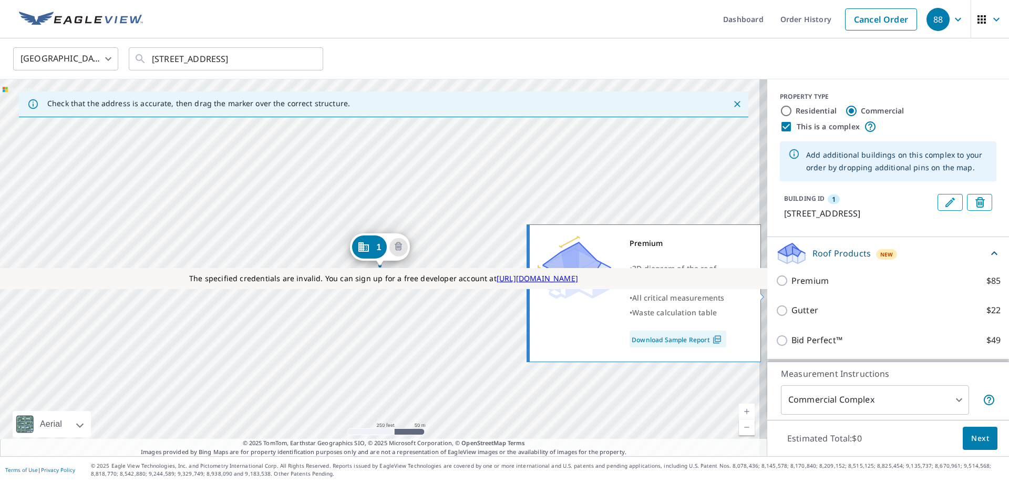
click at [797, 288] on p "Premium" at bounding box center [810, 280] width 37 height 13
click at [792, 287] on input "Premium $85" at bounding box center [784, 280] width 16 height 13
checkbox input "true"
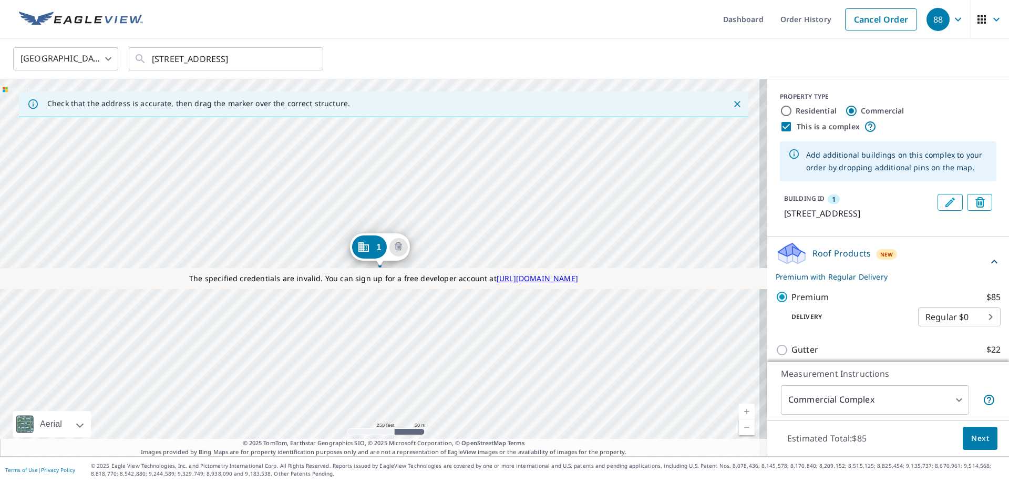
scroll to position [119, 0]
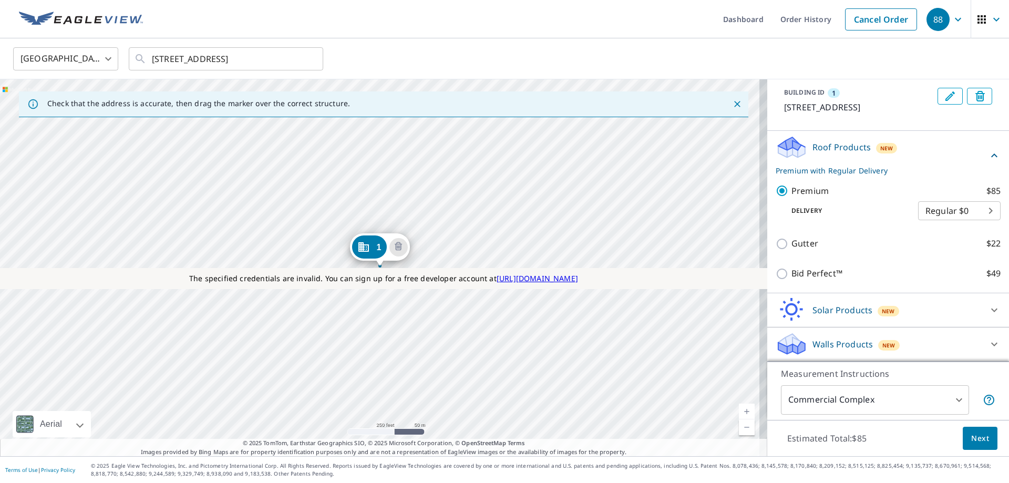
click at [836, 350] on p "Walls Products" at bounding box center [843, 344] width 60 height 13
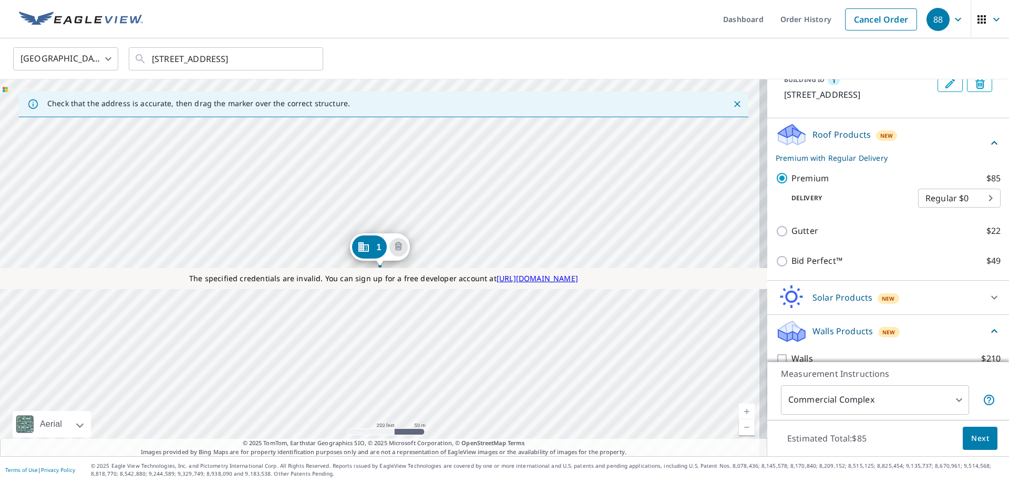
scroll to position [148, 0]
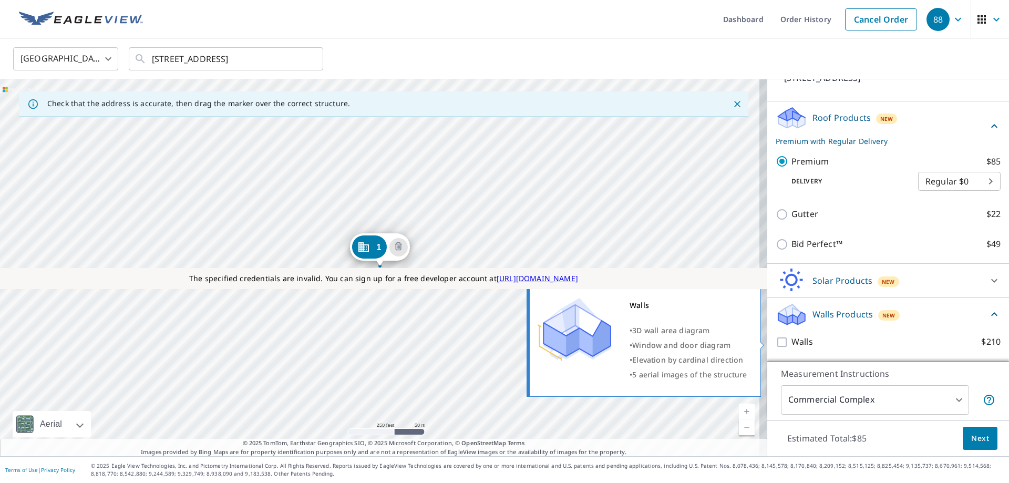
click at [792, 336] on p "Walls" at bounding box center [803, 341] width 22 height 13
click at [784, 336] on input "Walls $210" at bounding box center [784, 342] width 16 height 13
checkbox input "true"
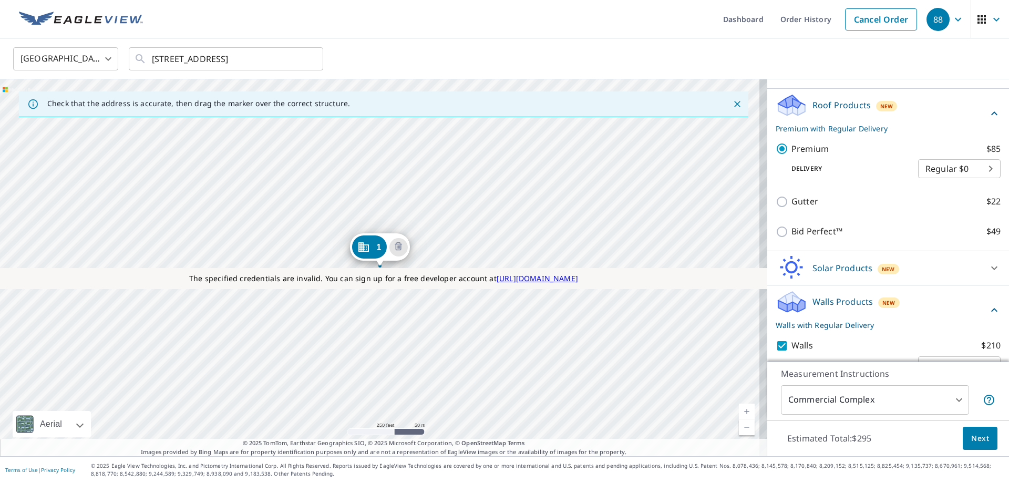
scroll to position [188, 0]
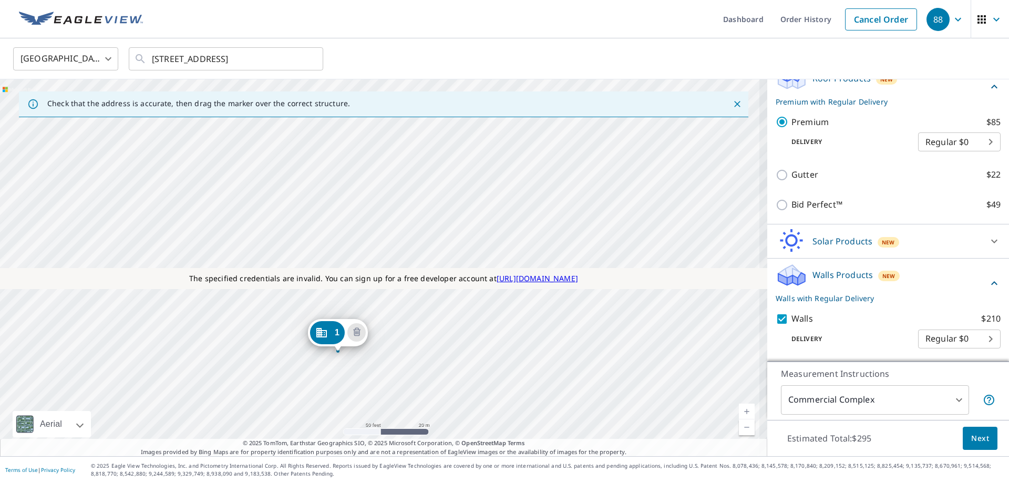
click at [267, 346] on div "[STREET_ADDRESS]" at bounding box center [384, 267] width 768 height 377
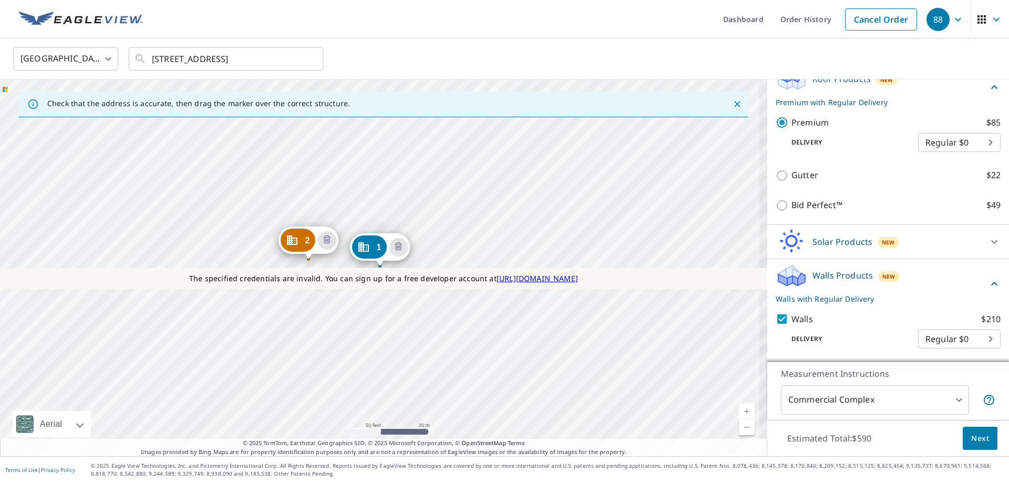
scroll to position [24, 0]
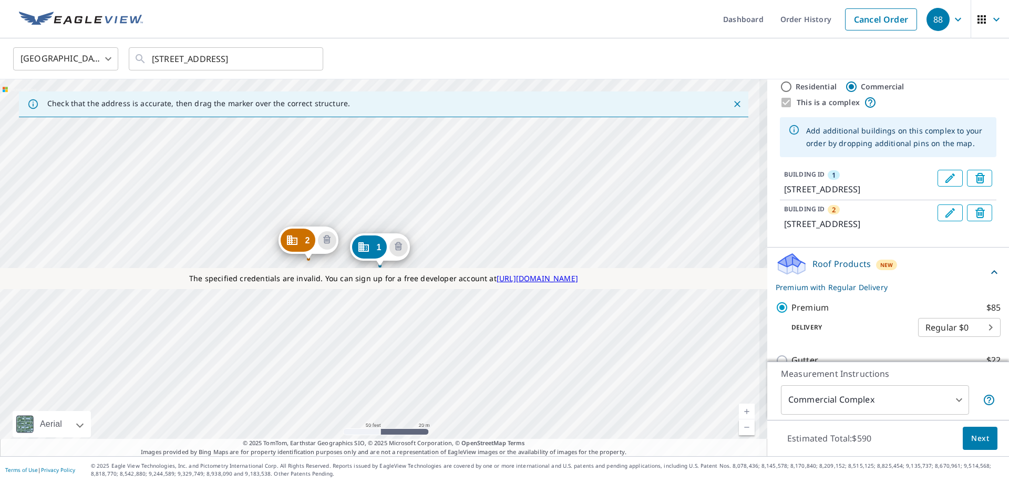
click at [942, 180] on button "Edit building 1" at bounding box center [950, 178] width 25 height 17
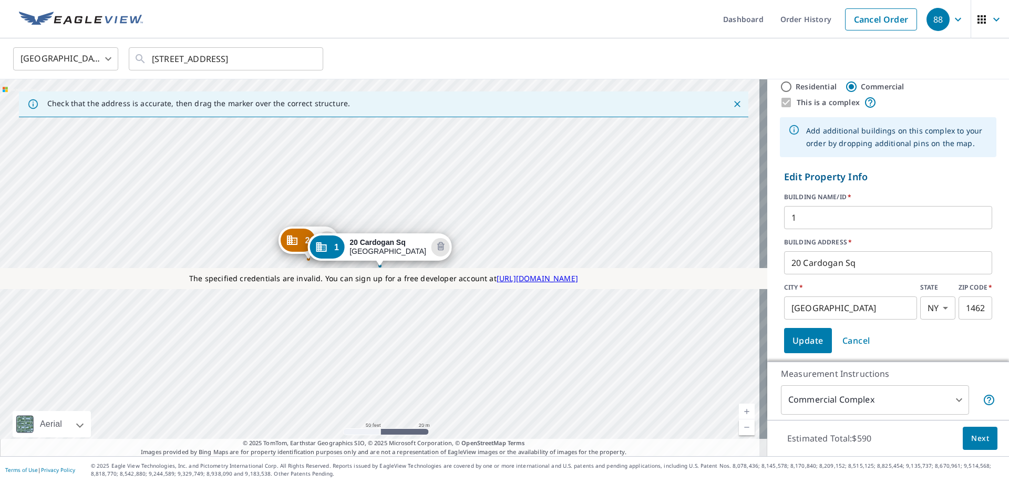
click at [784, 213] on input "1" at bounding box center [888, 217] width 208 height 29
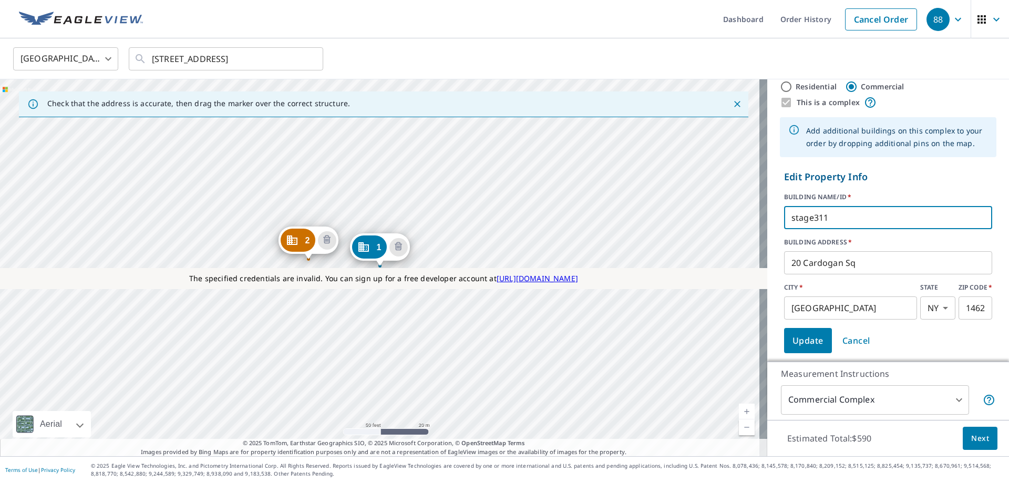
click at [785, 218] on input "stage311" at bounding box center [888, 217] width 208 height 29
type input "stage311"
click at [785, 329] on button "Update" at bounding box center [808, 340] width 48 height 25
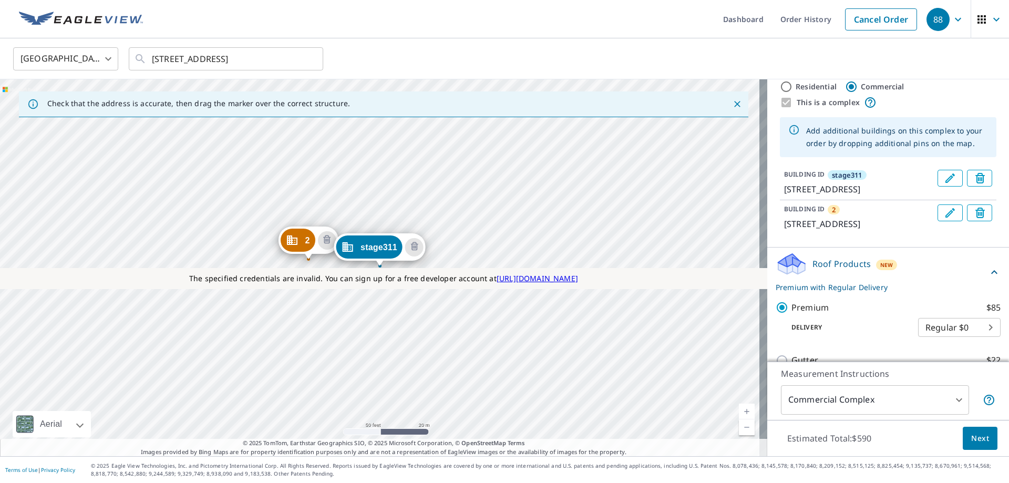
click at [938, 221] on button "Edit building 2" at bounding box center [950, 213] width 25 height 17
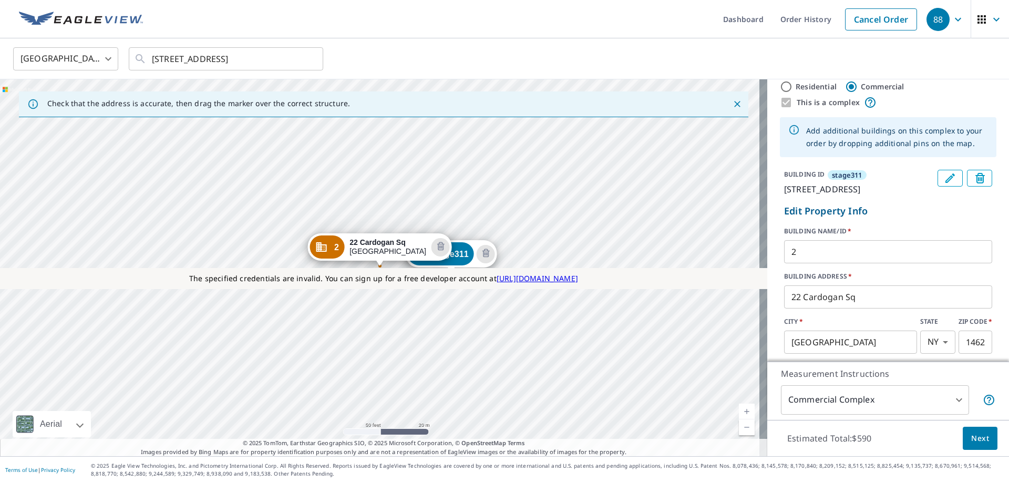
click at [784, 266] on input "2" at bounding box center [888, 251] width 208 height 29
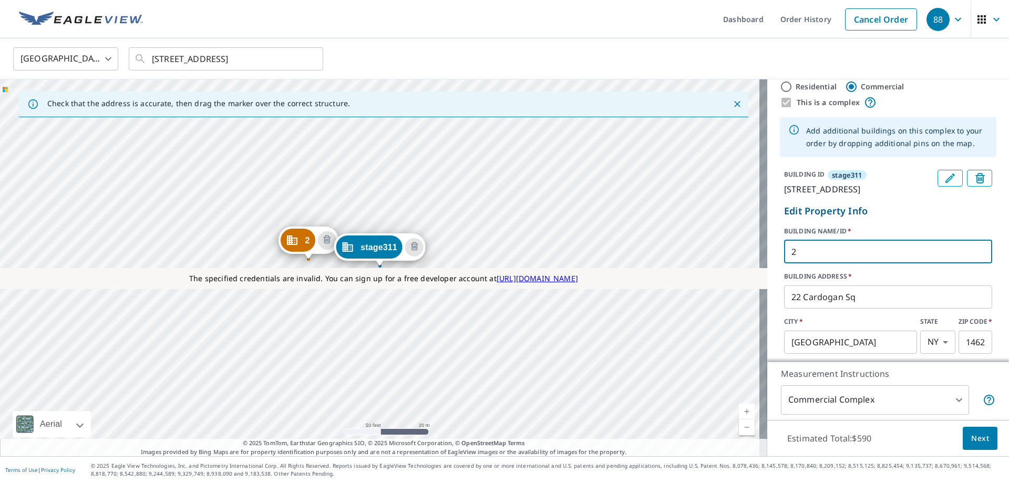
paste input "stage31"
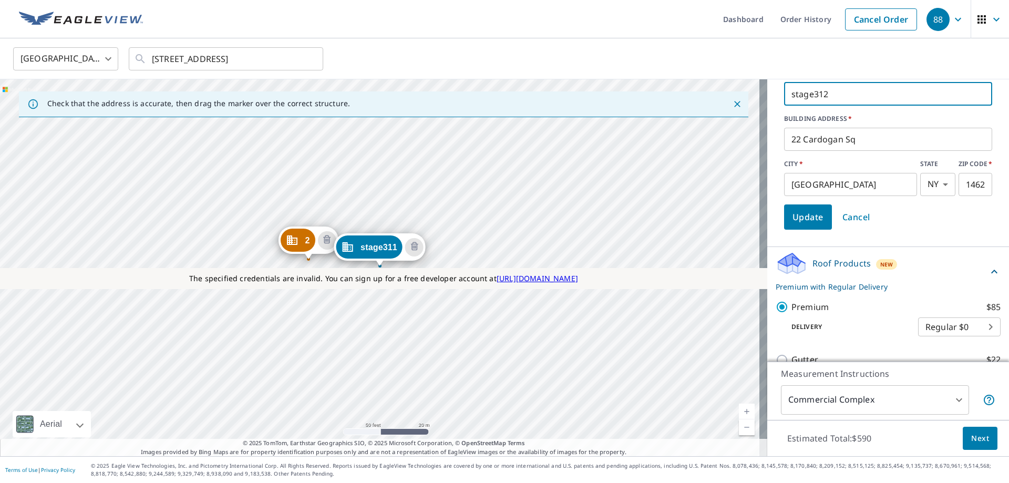
type input "stage312"
click at [798, 224] on span "Update" at bounding box center [808, 217] width 31 height 15
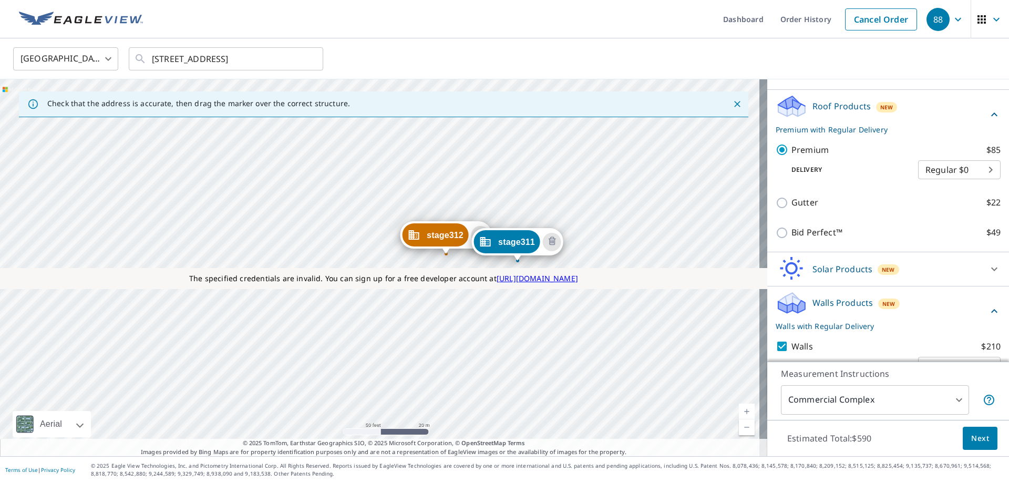
drag, startPoint x: 479, startPoint y: 164, endPoint x: 451, endPoint y: 180, distance: 33.0
click at [451, 180] on div "stage312 22 Cardogan Sq Rochester, NY 14625 stage311 20 Cardogan Sq Rochester, …" at bounding box center [384, 267] width 768 height 377
click at [967, 332] on div "Walls Products New Walls with Regular Delivery" at bounding box center [882, 311] width 212 height 41
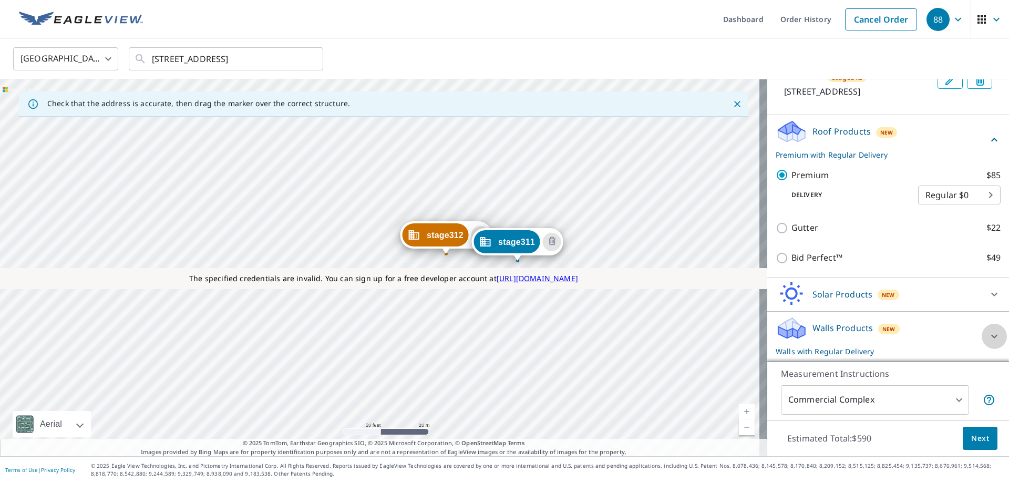
click at [982, 336] on div at bounding box center [994, 336] width 25 height 25
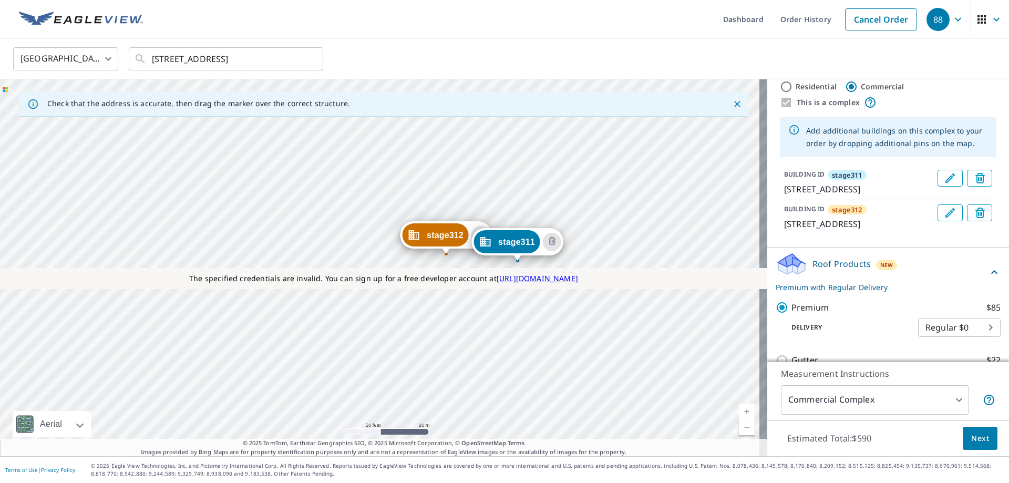
scroll to position [0, 0]
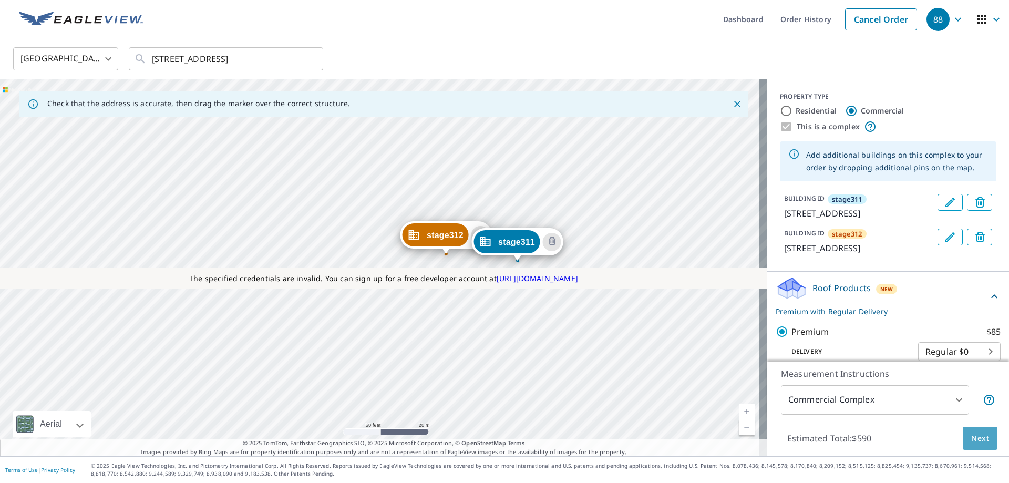
click at [972, 437] on span "Next" at bounding box center [981, 438] width 18 height 13
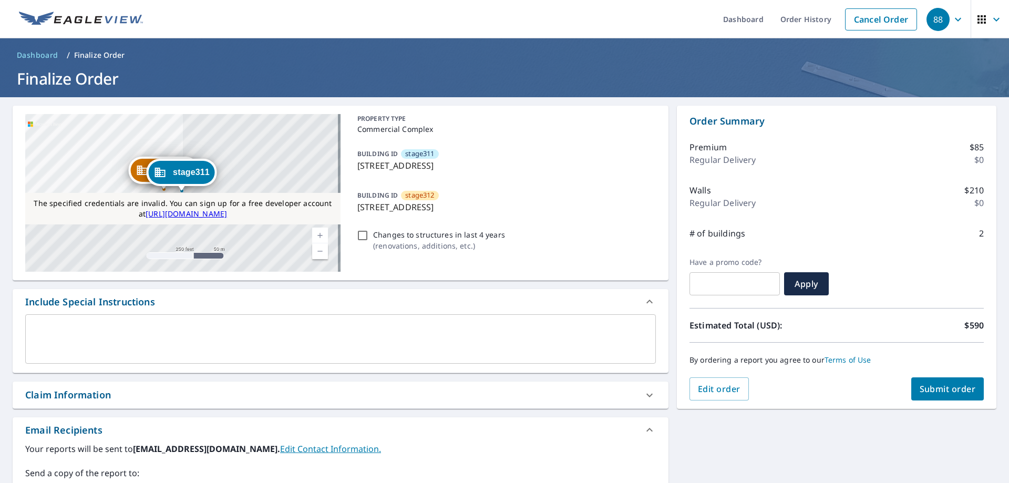
drag, startPoint x: 583, startPoint y: 217, endPoint x: 379, endPoint y: 137, distance: 219.3
click at [379, 137] on div "PROPERTY TYPE Commercial Complex BUILDING ID stage311 20 Cardogan Sq, Rochester…" at bounding box center [504, 193] width 303 height 158
click at [953, 397] on button "Submit order" at bounding box center [948, 388] width 73 height 23
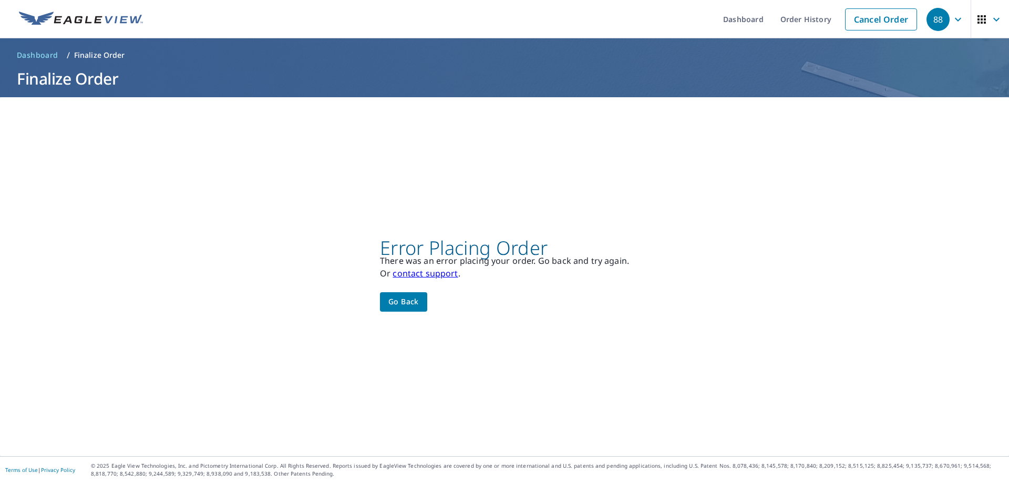
click at [678, 14] on ul "Dashboard Order History Cancel Order" at bounding box center [535, 19] width 773 height 38
click at [394, 301] on span "Go back" at bounding box center [404, 301] width 30 height 13
click at [860, 22] on link "Cancel Order" at bounding box center [881, 19] width 72 height 22
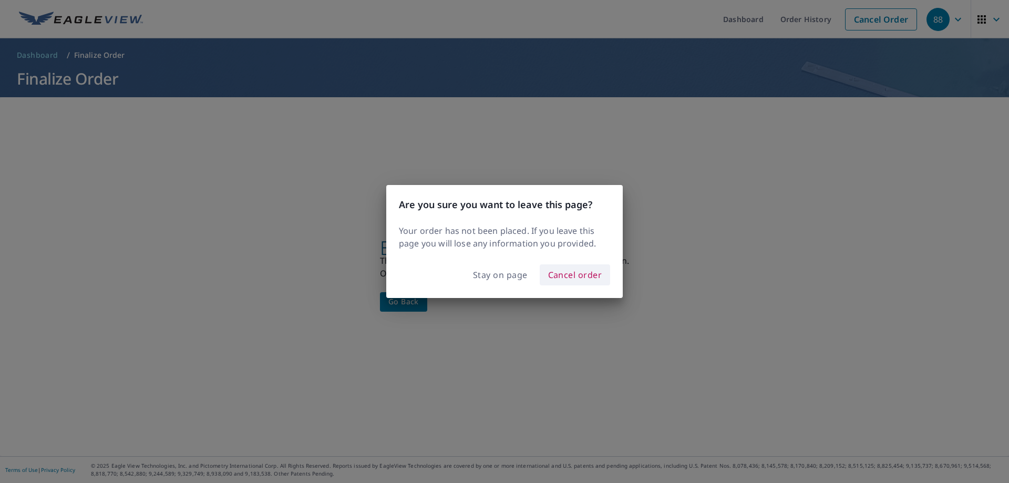
click at [556, 265] on button "Cancel order" at bounding box center [575, 274] width 71 height 21
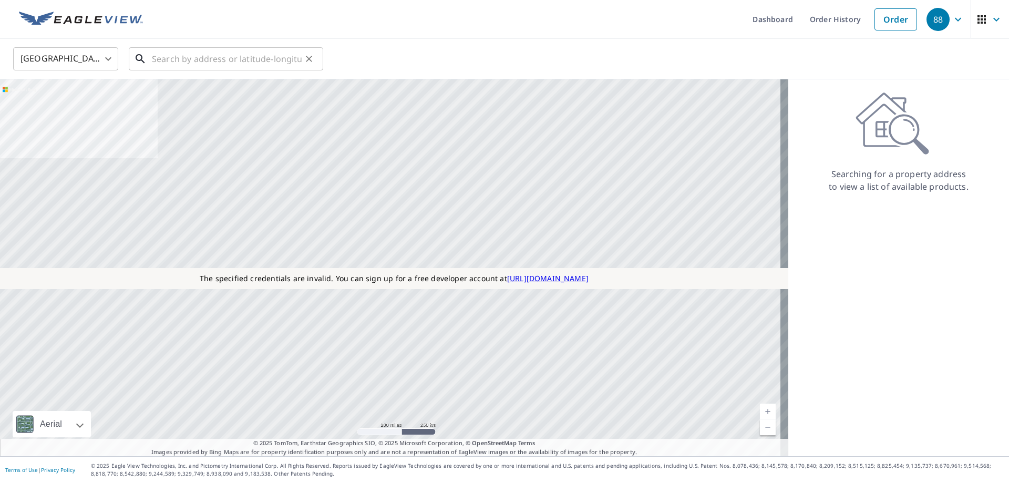
click at [237, 52] on input "text" at bounding box center [227, 58] width 150 height 29
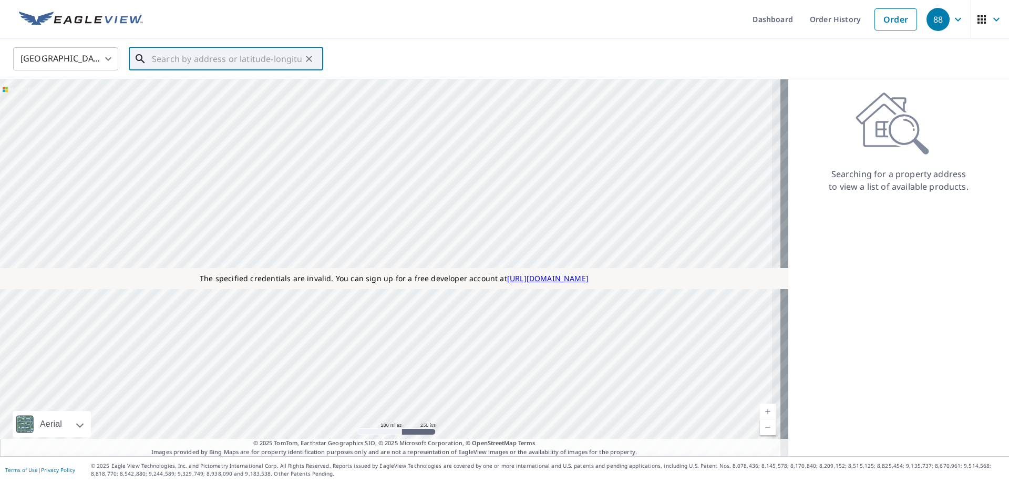
click at [180, 49] on input "text" at bounding box center [227, 58] width 150 height 29
paste input "[STREET_ADDRESS]"
type input "[STREET_ADDRESS]"
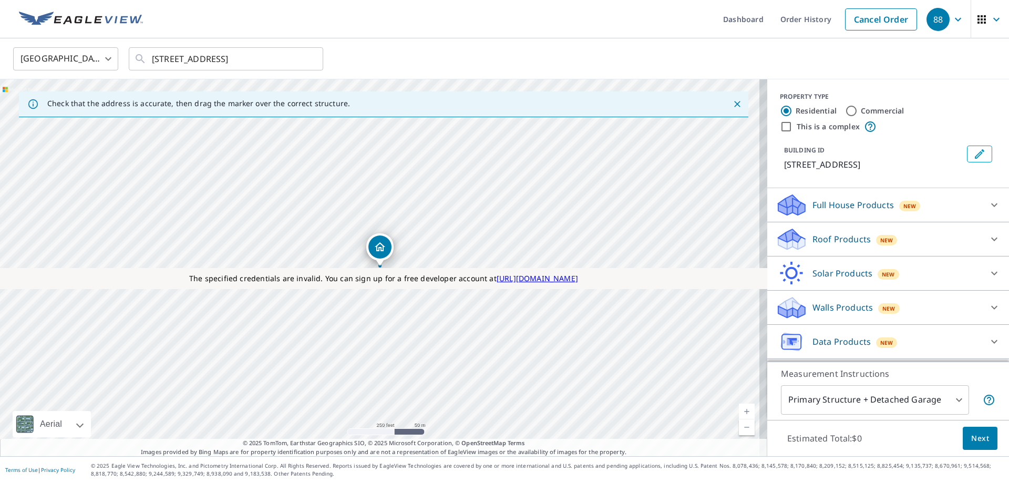
click at [849, 120] on div "PROPERTY TYPE Residential Commercial This is a complex" at bounding box center [888, 112] width 217 height 41
click at [844, 125] on label "This is a complex" at bounding box center [828, 126] width 63 height 11
click at [793, 125] on input "This is a complex" at bounding box center [786, 126] width 13 height 13
checkbox input "true"
radio input "false"
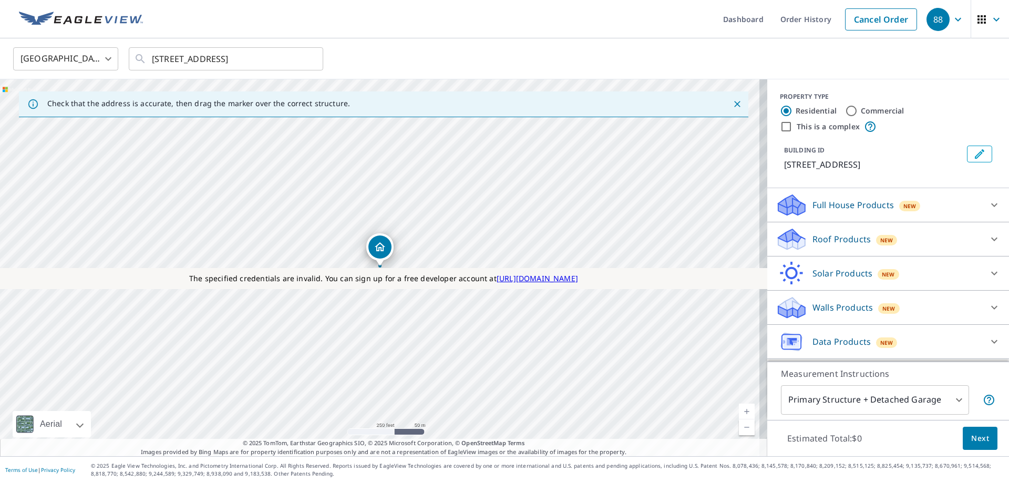
radio input "true"
type input "4"
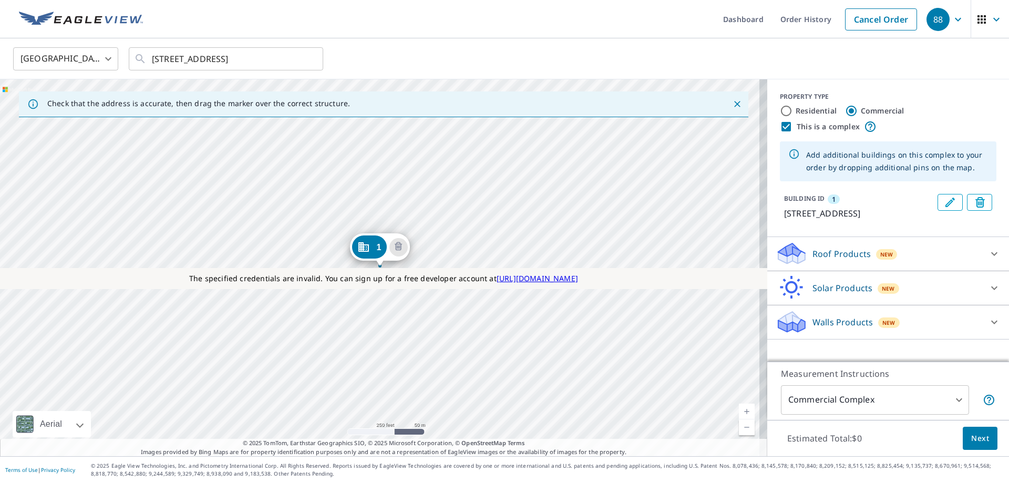
click at [839, 260] on p "Roof Products" at bounding box center [842, 254] width 58 height 13
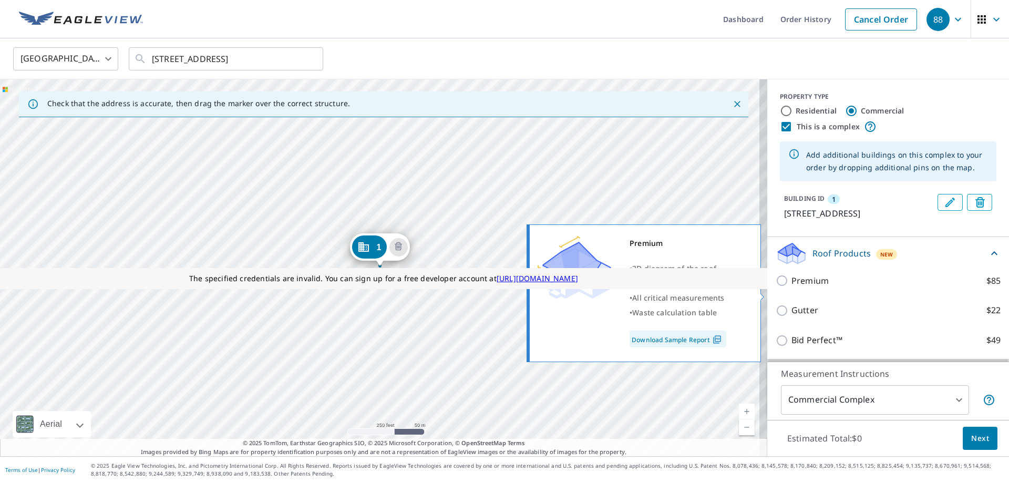
click at [803, 288] on p "Premium" at bounding box center [810, 280] width 37 height 13
click at [792, 287] on input "Premium $85" at bounding box center [784, 280] width 16 height 13
checkbox input "true"
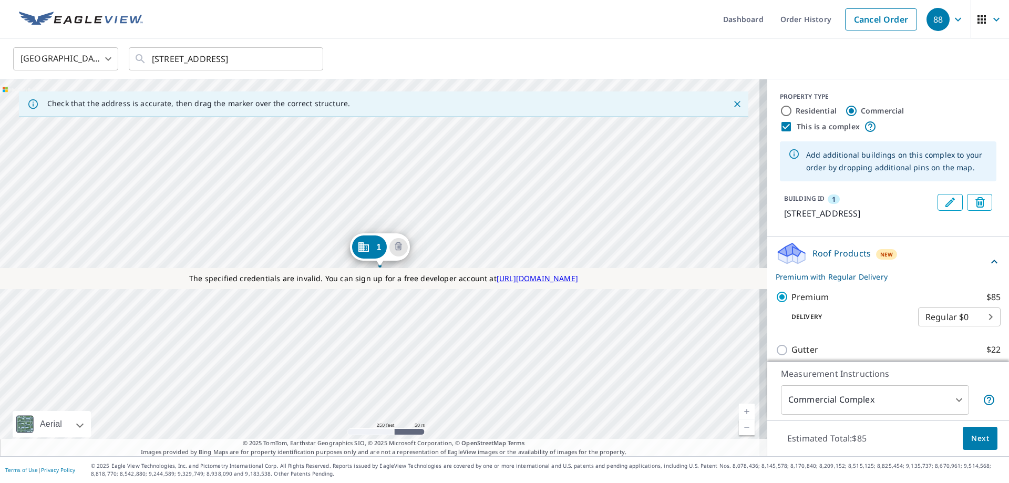
scroll to position [119, 0]
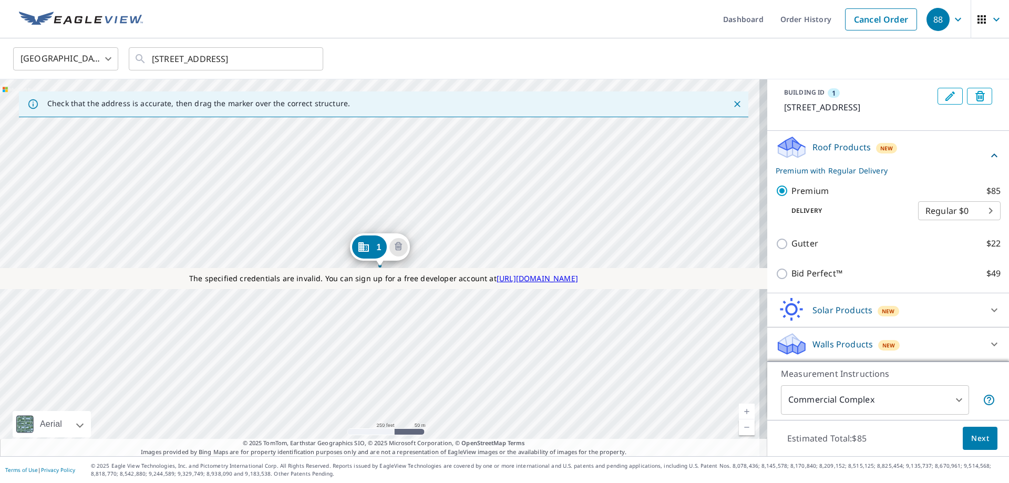
click at [814, 344] on p "Walls Products" at bounding box center [843, 344] width 60 height 13
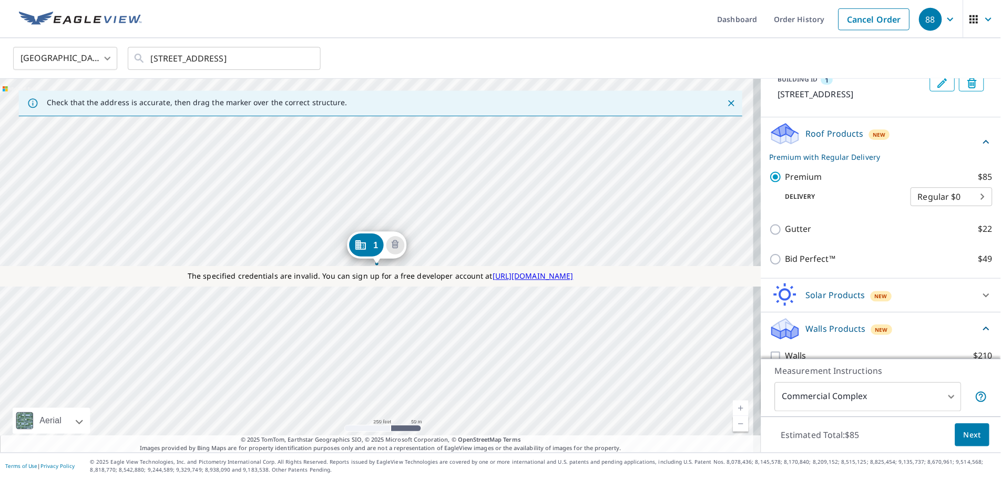
scroll to position [148, 0]
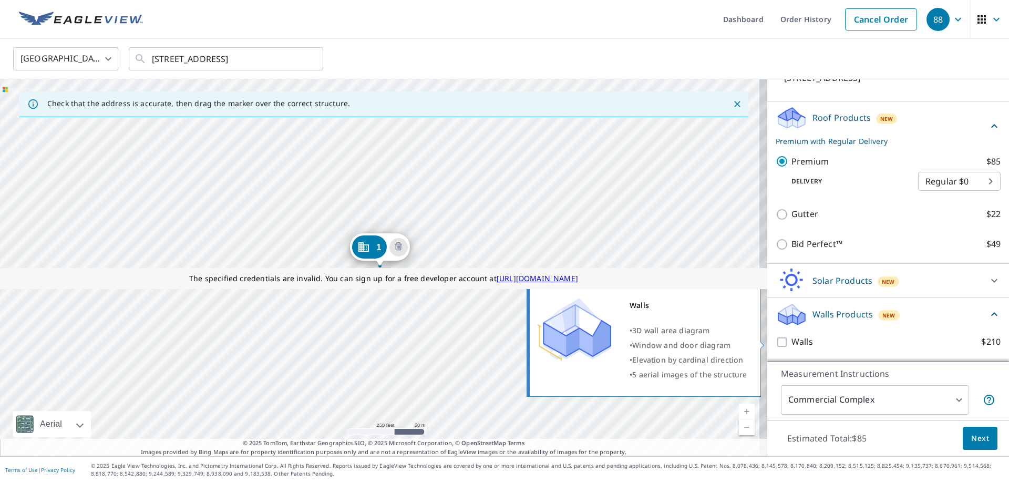
click at [783, 336] on div "Walls $210" at bounding box center [888, 341] width 225 height 13
click at [776, 342] on input "Walls $210" at bounding box center [784, 342] width 16 height 13
checkbox input "true"
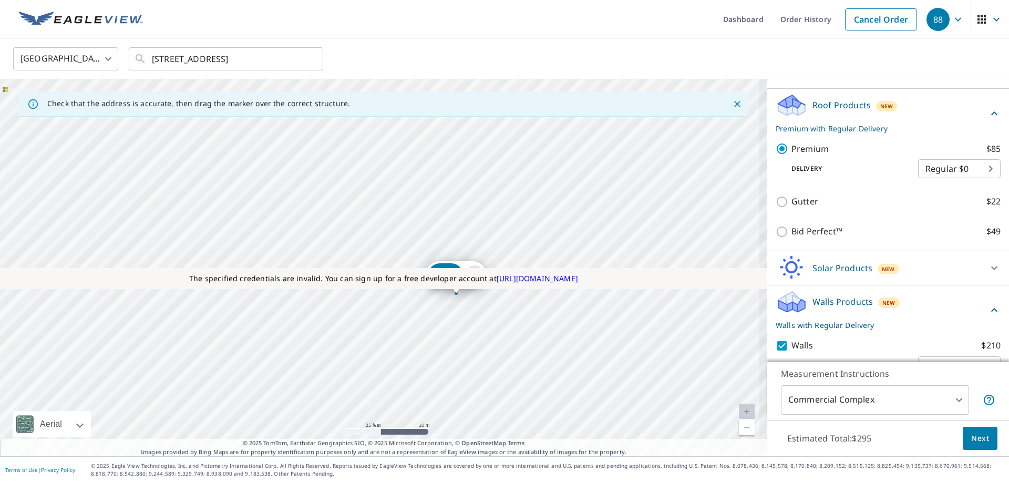
click at [317, 300] on div "[STREET_ADDRESS]" at bounding box center [384, 267] width 768 height 377
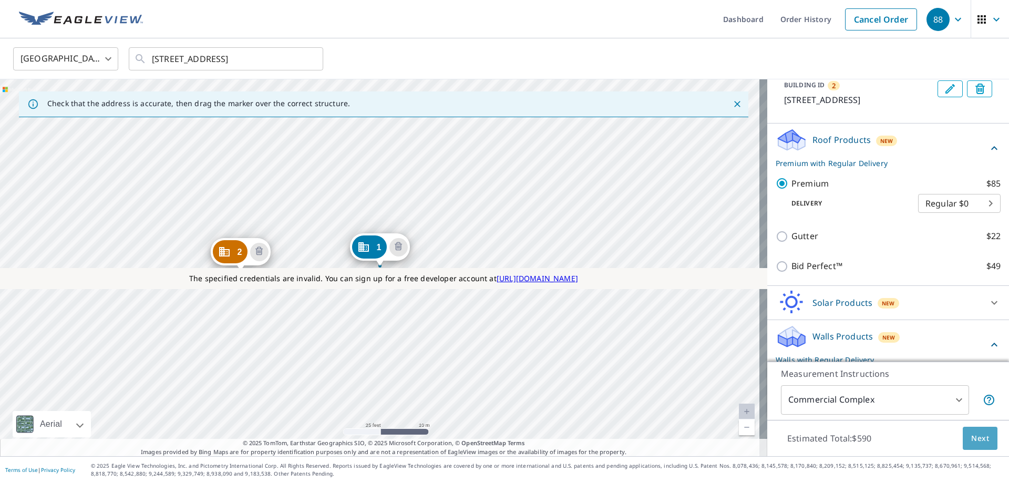
click at [981, 442] on span "Next" at bounding box center [981, 438] width 18 height 13
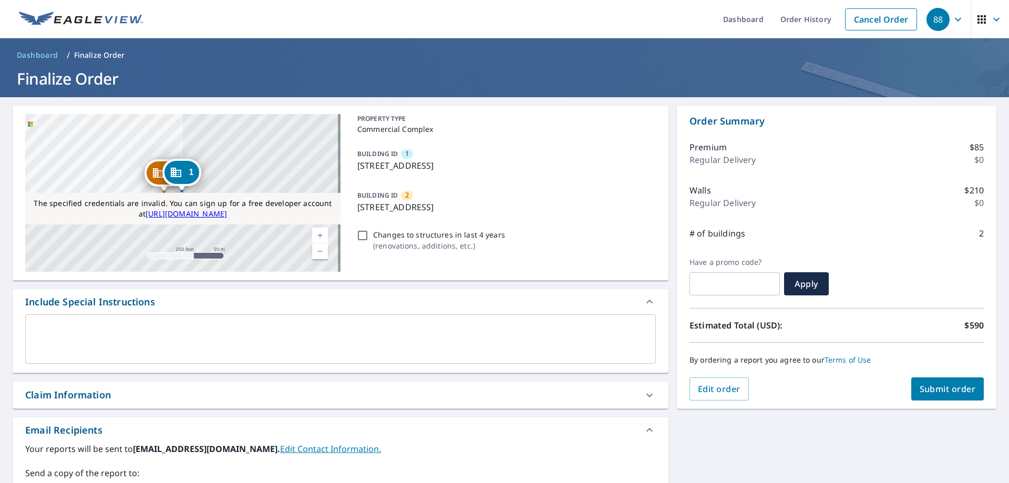
click at [940, 394] on span "Submit order" at bounding box center [948, 389] width 56 height 12
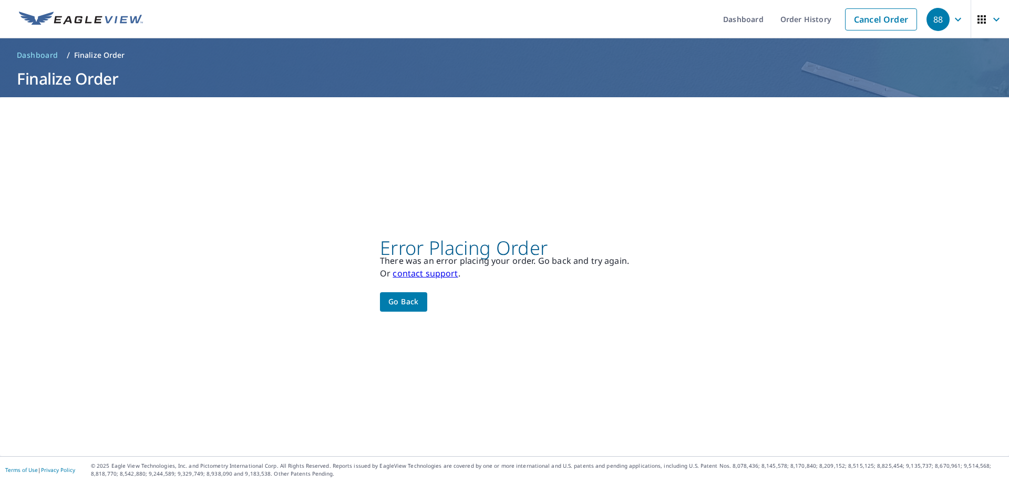
click at [320, 361] on div "Error Placing Order There was an error placing your order. Go back and try agai…" at bounding box center [504, 276] width 1009 height 359
